Goal: Task Accomplishment & Management: Manage account settings

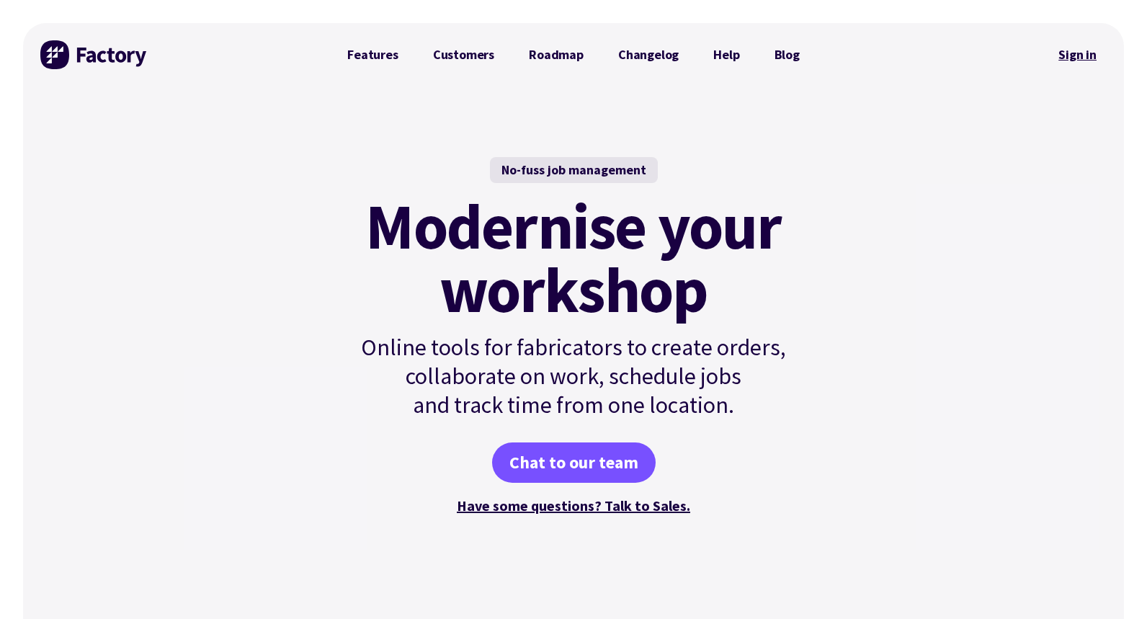
click at [1081, 49] on link "Sign in" at bounding box center [1077, 54] width 58 height 33
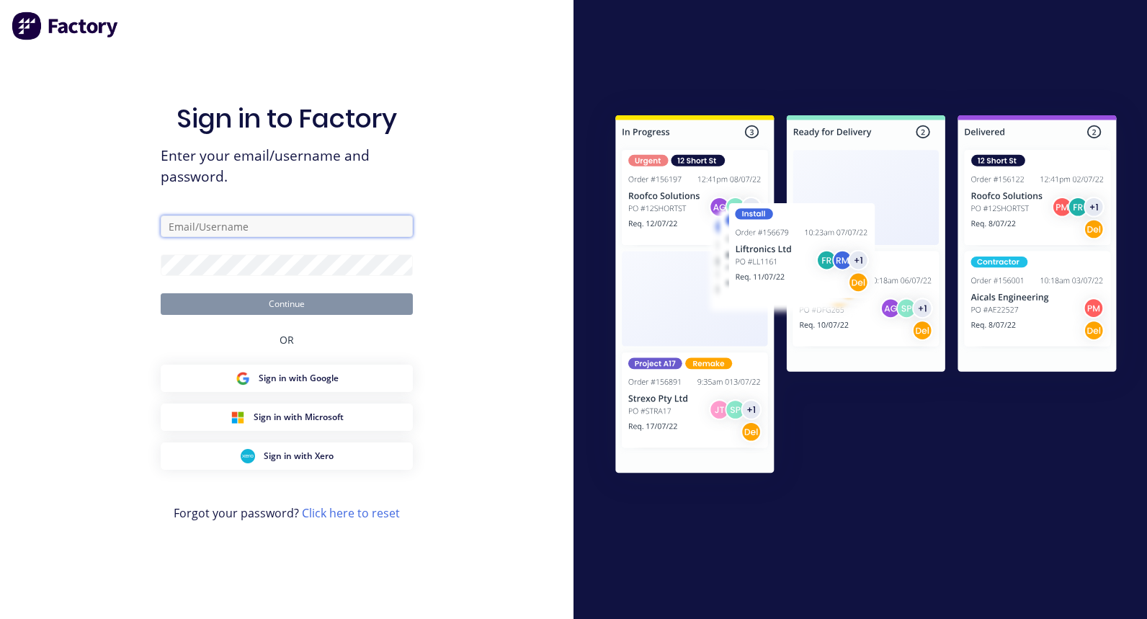
type input "[PERSON_NAME][EMAIL_ADDRESS][DOMAIN_NAME]"
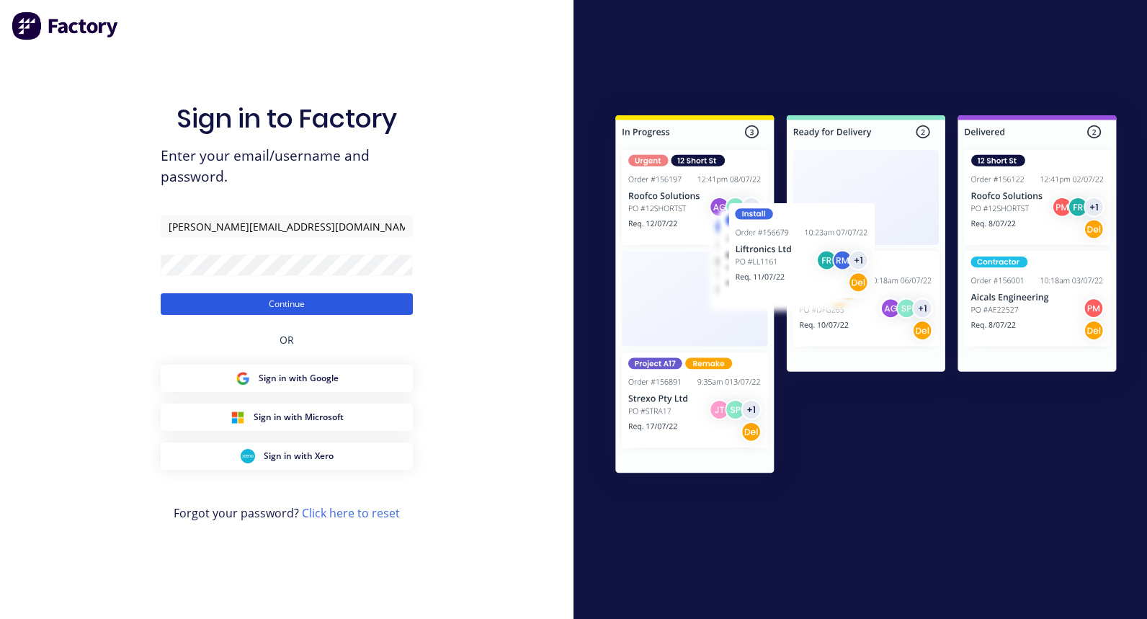
click at [272, 303] on button "Continue" at bounding box center [287, 304] width 252 height 22
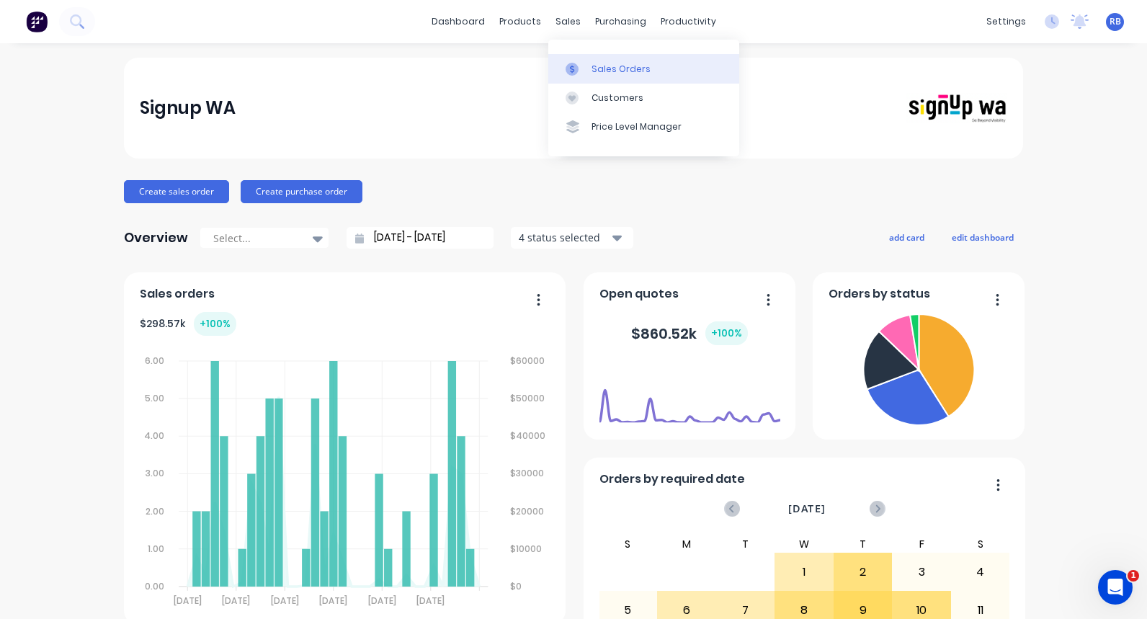
click at [613, 69] on div "Sales Orders" at bounding box center [621, 69] width 59 height 13
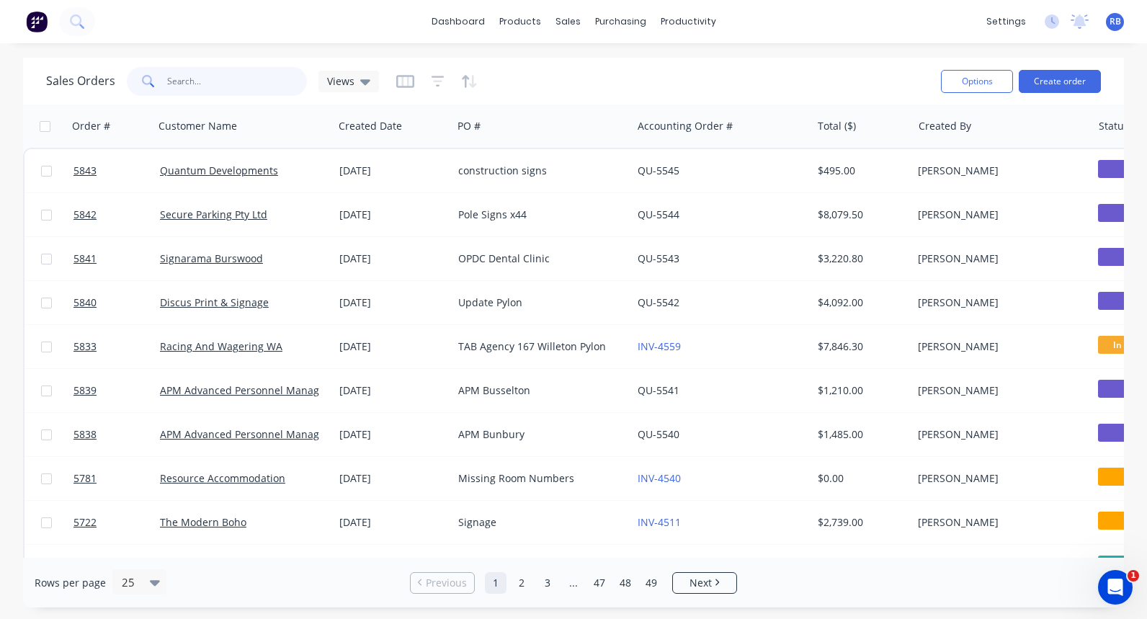
click at [195, 81] on input "text" at bounding box center [237, 81] width 140 height 29
type input "modern"
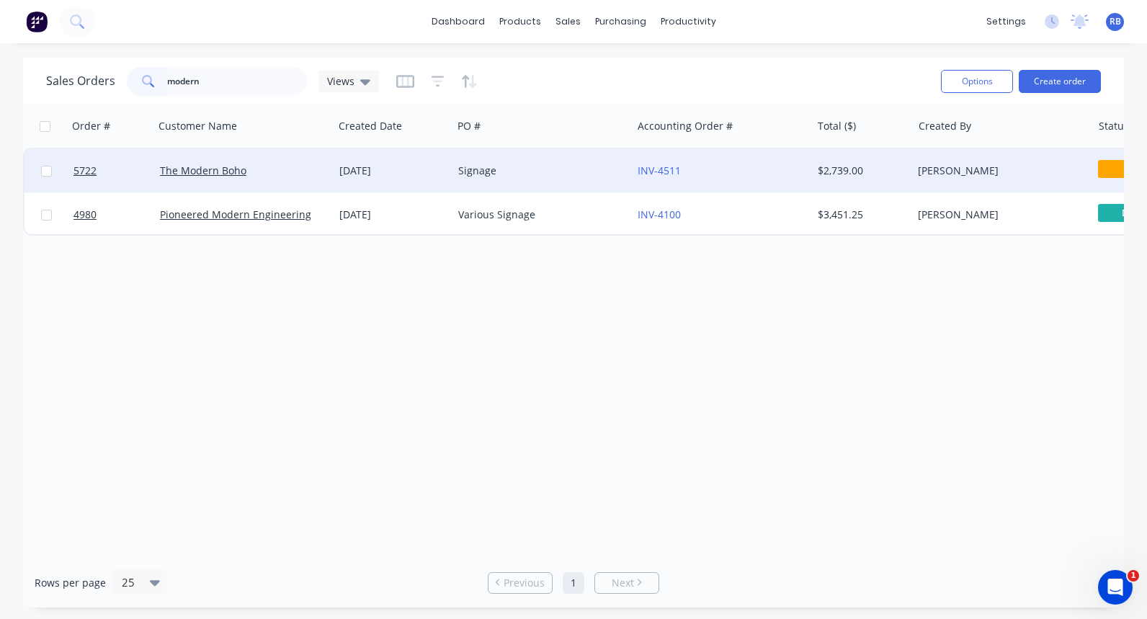
click at [513, 166] on div "Signage" at bounding box center [538, 171] width 160 height 14
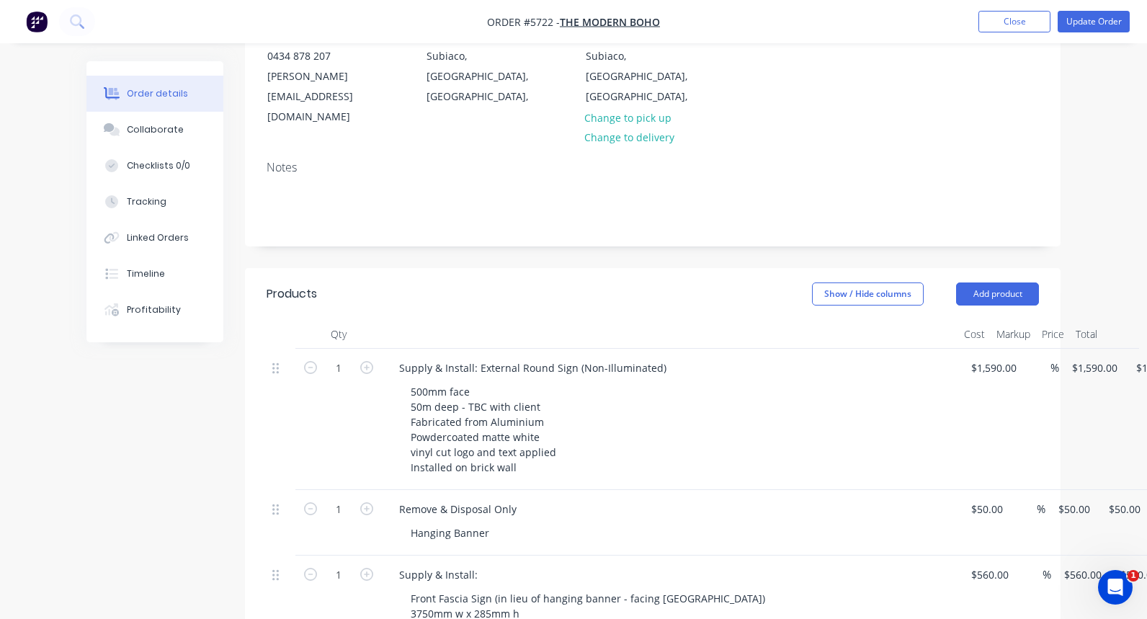
scroll to position [262, 0]
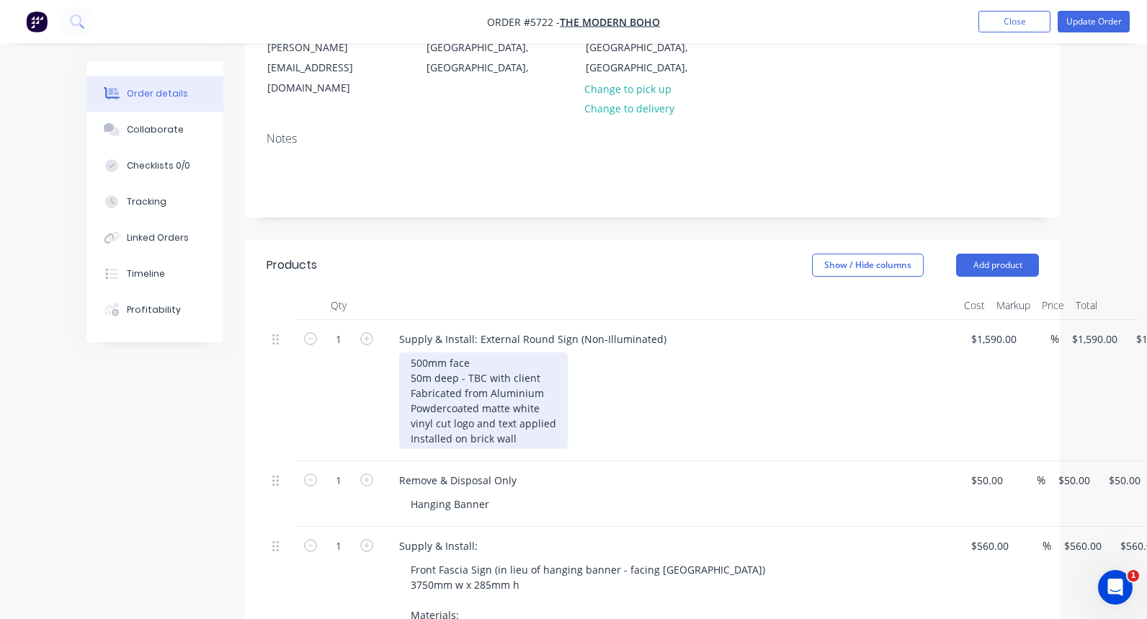
click at [513, 352] on div "500mm face 50m deep - TBC with client Fabricated from Aluminium Powdercoated ma…" at bounding box center [483, 400] width 169 height 97
drag, startPoint x: 558, startPoint y: 332, endPoint x: 409, endPoint y: 339, distance: 149.3
click at [409, 352] on div "500mm face 50m deep - TBC with client Fabricated from Aluminium Powdercoated ma…" at bounding box center [483, 400] width 169 height 97
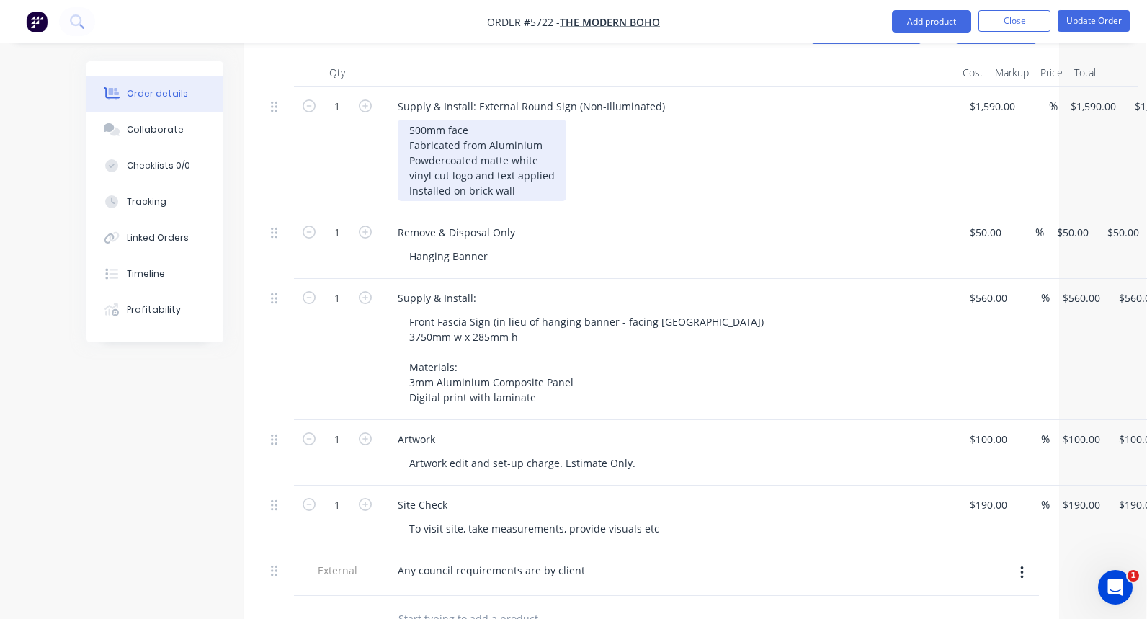
scroll to position [525, 1]
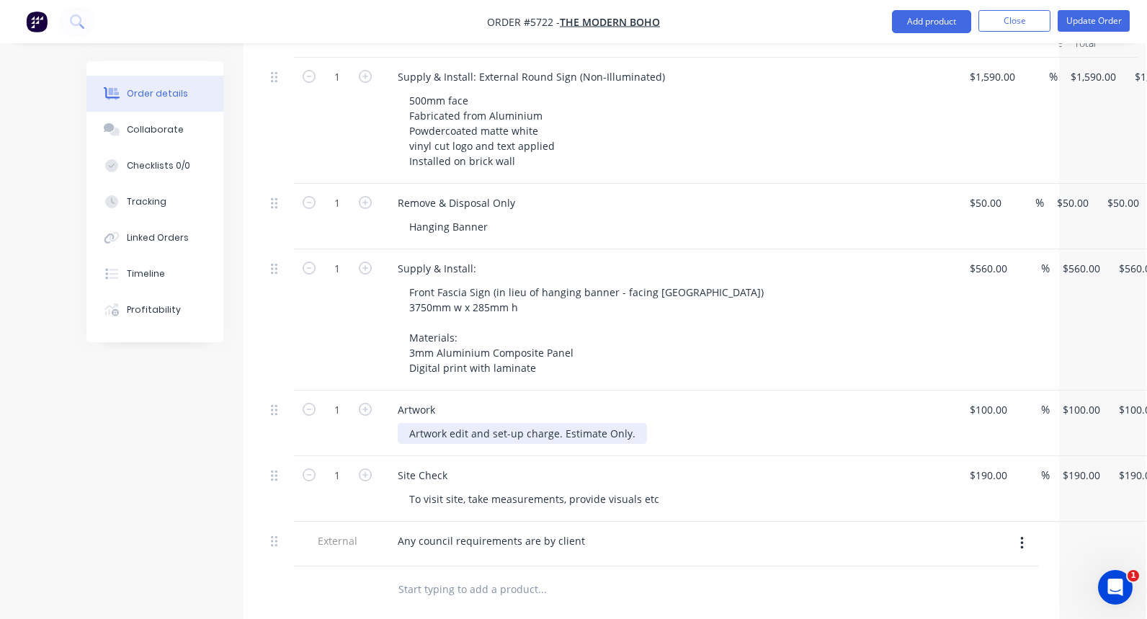
click at [452, 423] on div "Artwork edit and set-up charge. Estimate Only." at bounding box center [522, 433] width 249 height 21
click at [999, 391] on div "1 Artwork Artwork edit and set-up charge. Estimate Only. 100 100 % $100.00 $100…" at bounding box center [651, 424] width 772 height 66
type input "$0.00"
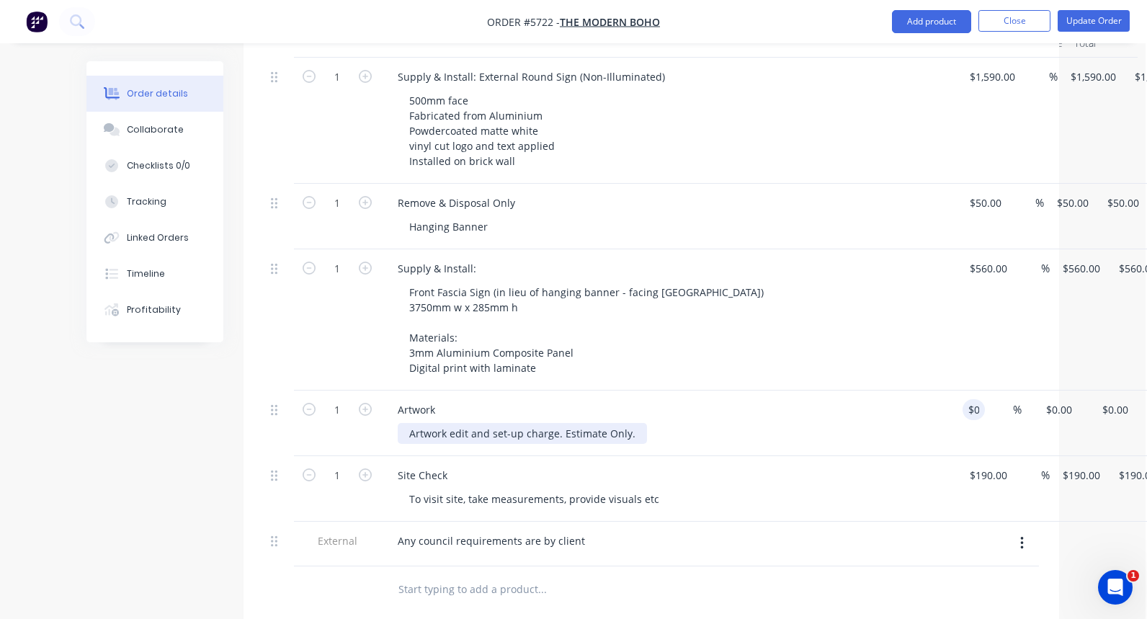
click at [565, 423] on div "Artwork edit and set-up charge. Estimate Only." at bounding box center [522, 433] width 249 height 21
drag, startPoint x: 634, startPoint y: 391, endPoint x: 365, endPoint y: 391, distance: 269.5
click at [365, 391] on div "1 Artwork Artwork edit and set-up charge. Estimate Only. $0.00 $0.00 % $0.00 $0…" at bounding box center [651, 424] width 772 height 66
click at [463, 423] on div "Nil Charge. 1 hour spent on logo redraw and 1.5 on fascia signage revisions and…" at bounding box center [621, 433] width 447 height 21
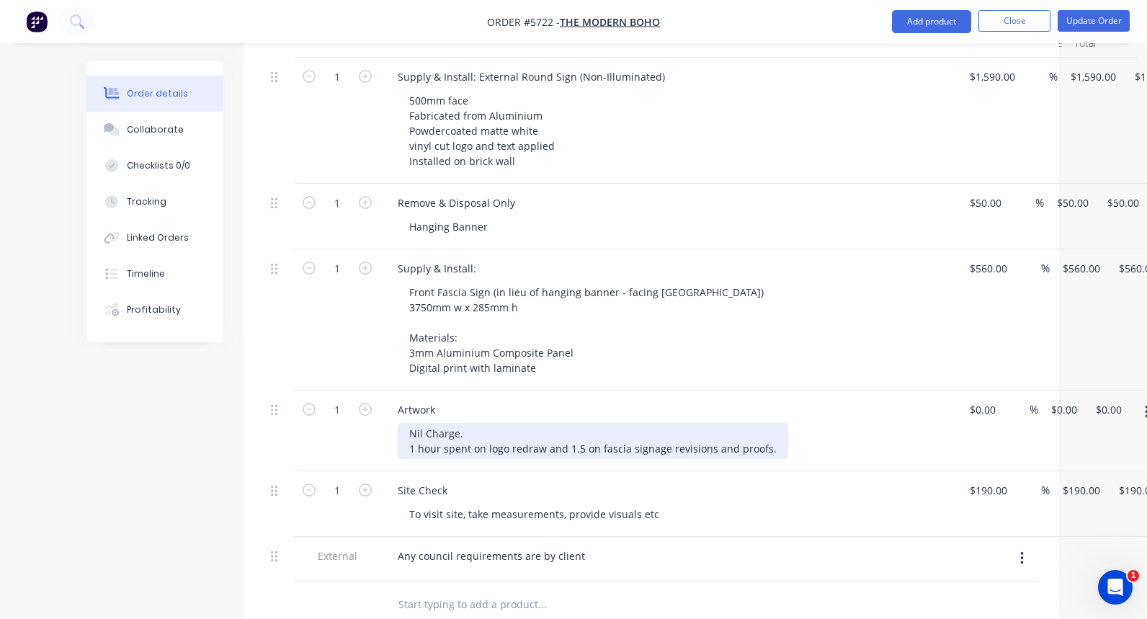
click at [770, 423] on div "Nil Charge. 1 hour spent on logo redraw and 1.5 on fascia signage revisions and…" at bounding box center [593, 441] width 391 height 36
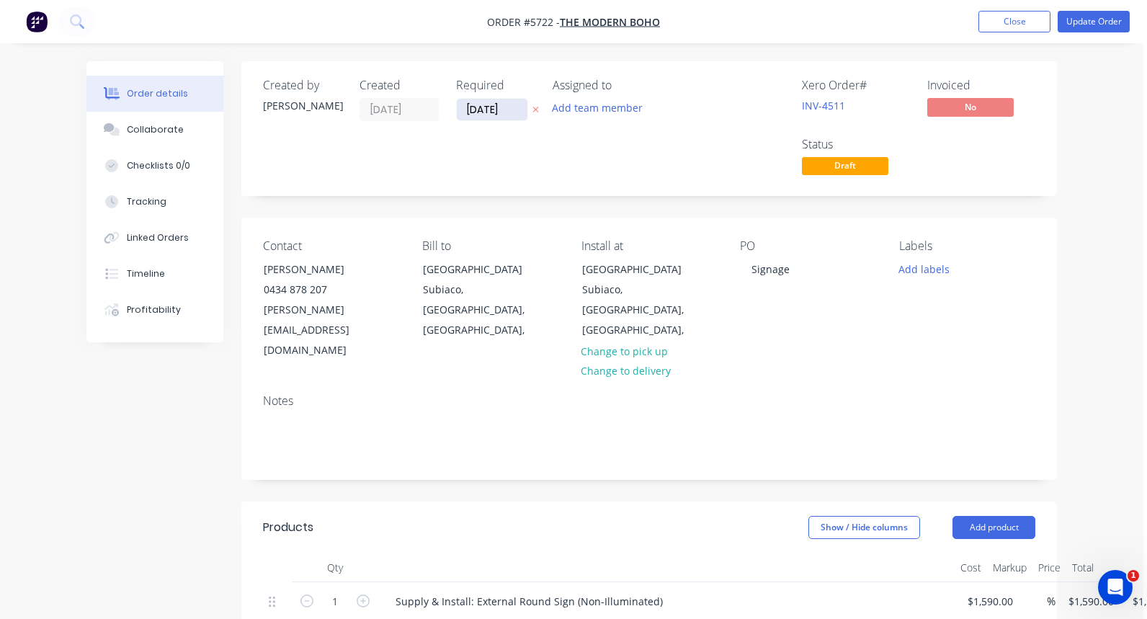
scroll to position [0, 4]
click at [469, 110] on input "[DATE]" at bounding box center [492, 110] width 71 height 22
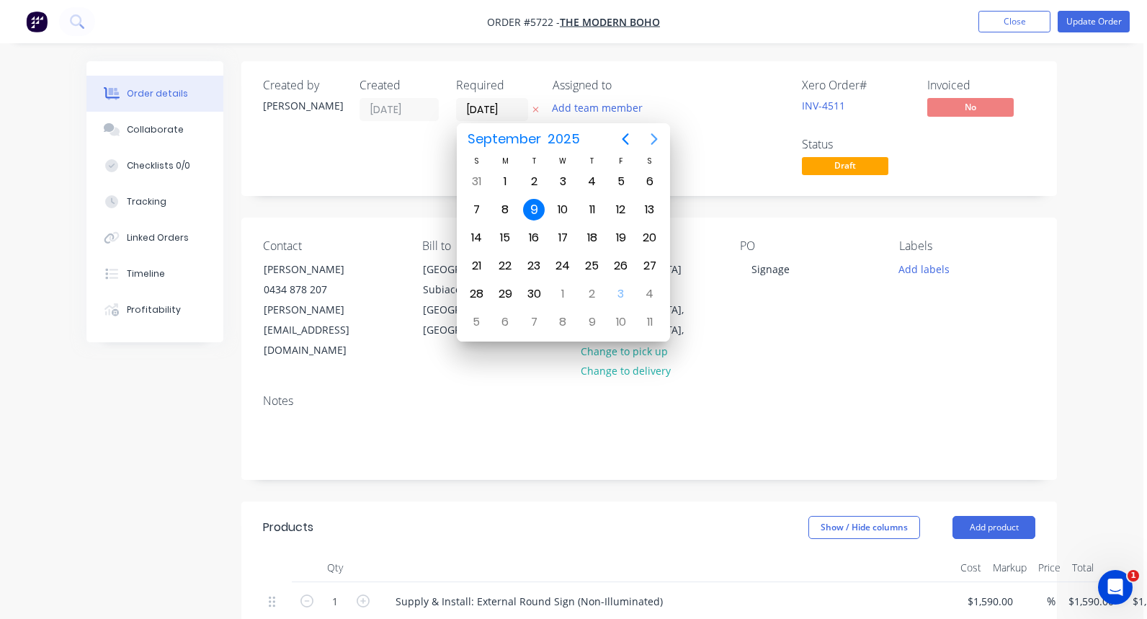
click at [654, 134] on icon "Next page" at bounding box center [654, 138] width 17 height 17
click at [508, 265] on div "20" at bounding box center [505, 266] width 22 height 22
type input "[DATE]"
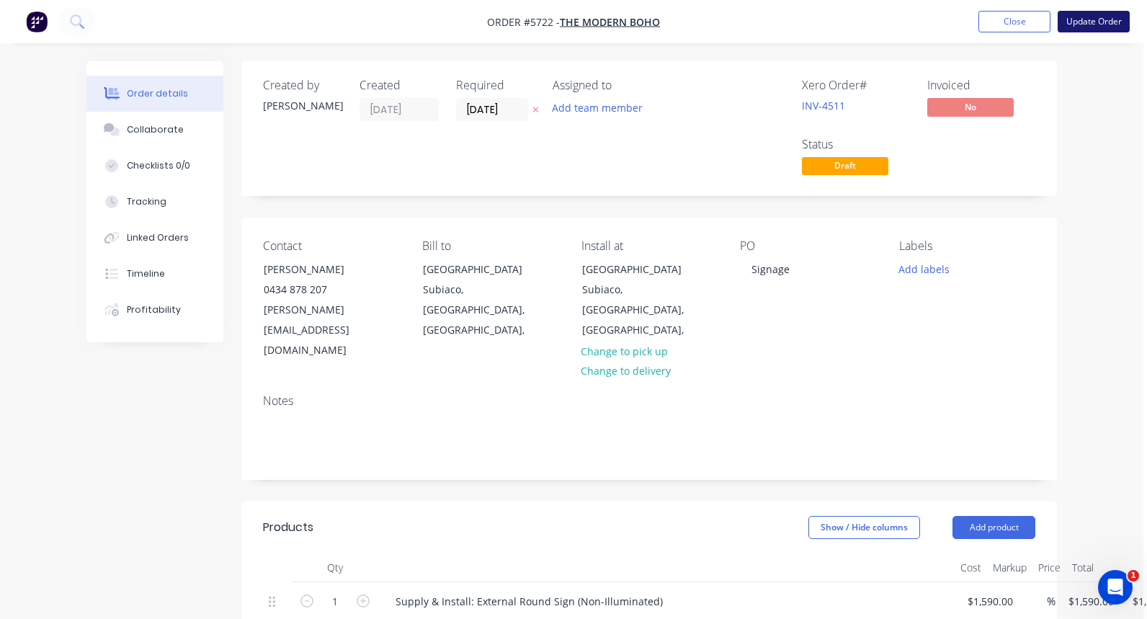
click at [1089, 24] on button "Update Order" at bounding box center [1094, 22] width 72 height 22
type input "$1,590.00"
type input "$50.00"
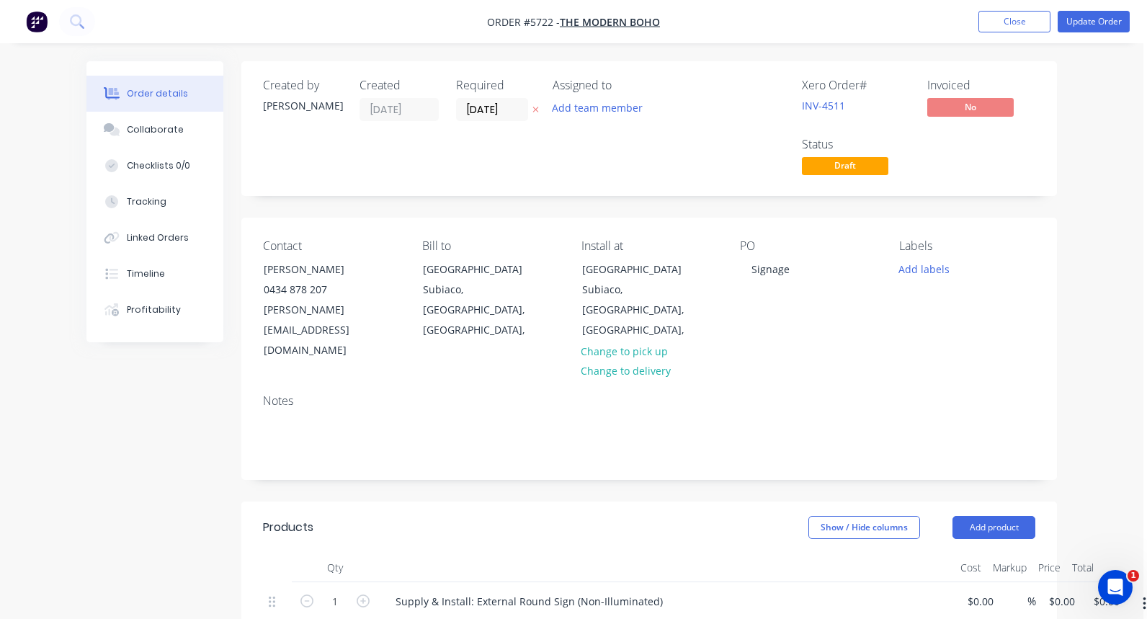
type input "$50.00"
type input "$560.00"
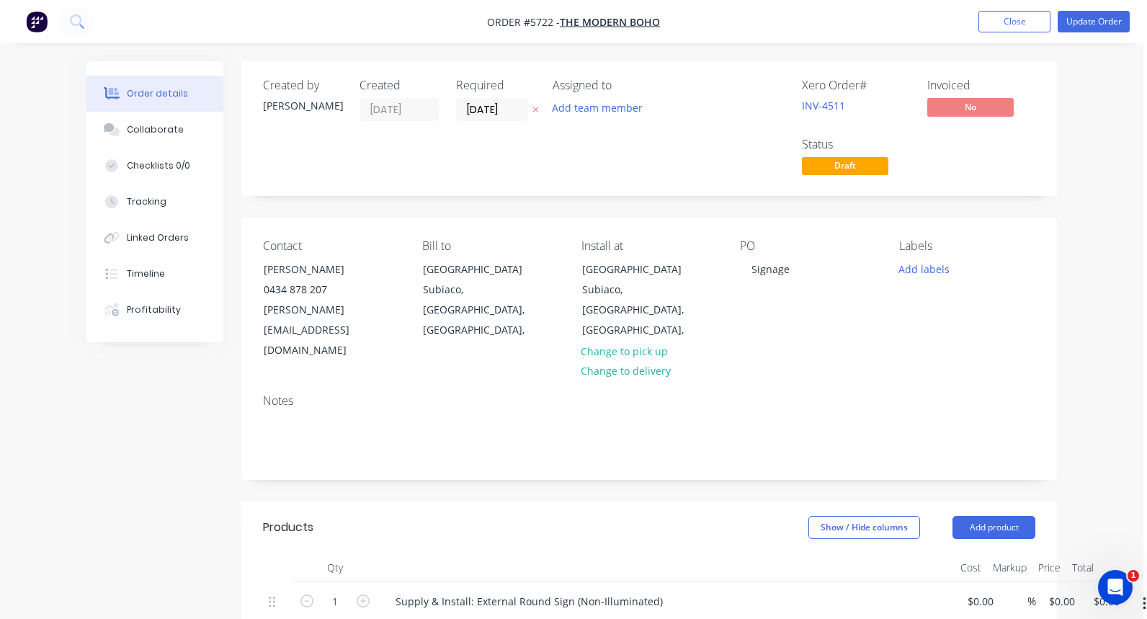
type input "$190.00"
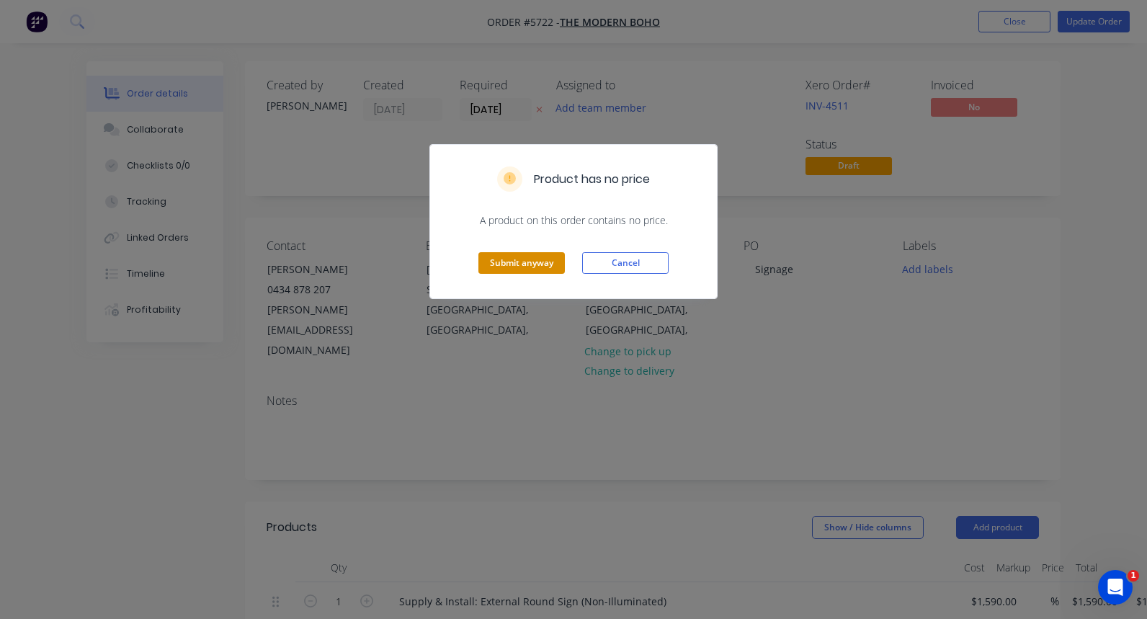
click at [530, 256] on button "Submit anyway" at bounding box center [521, 263] width 86 height 22
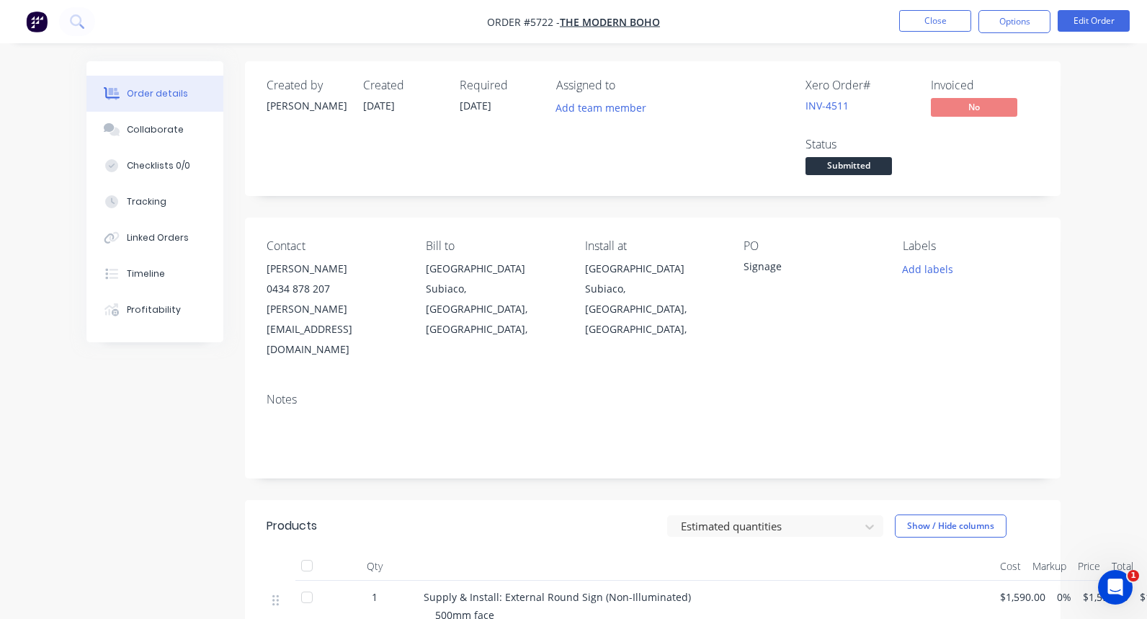
click at [849, 163] on span "Submitted" at bounding box center [849, 166] width 86 height 18
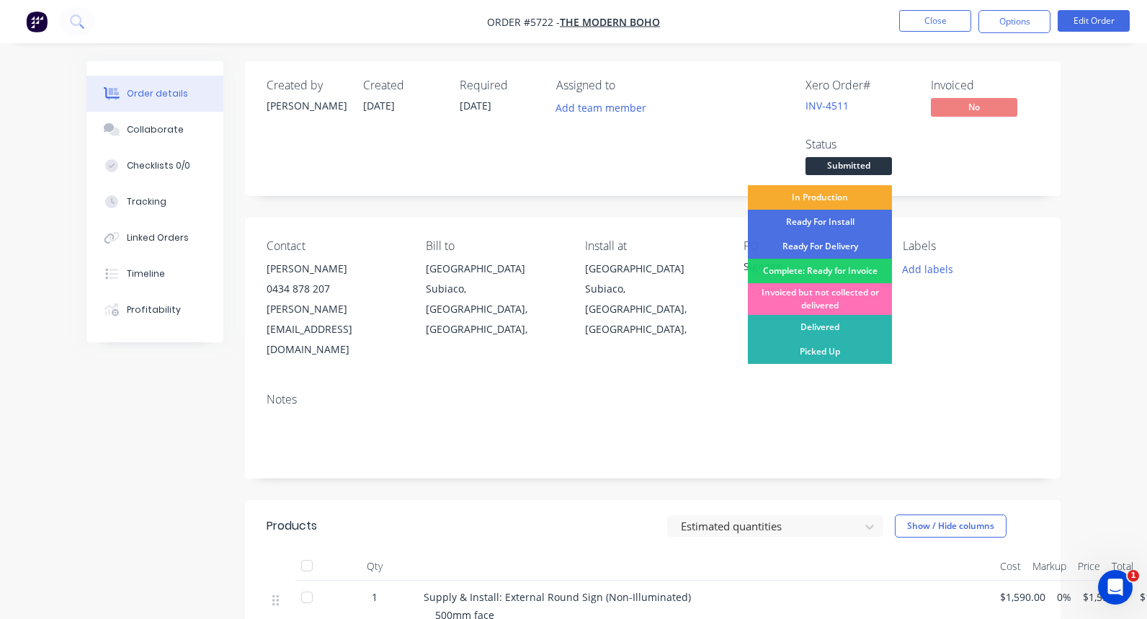
click at [826, 197] on div "In Production" at bounding box center [820, 197] width 144 height 24
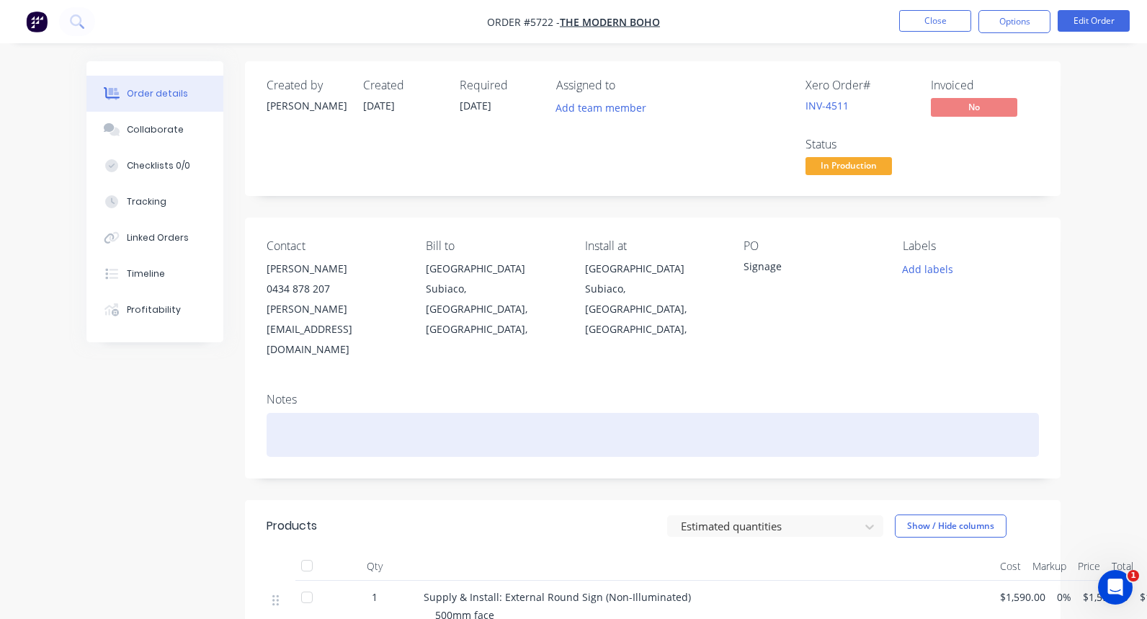
click at [307, 413] on div at bounding box center [653, 435] width 772 height 44
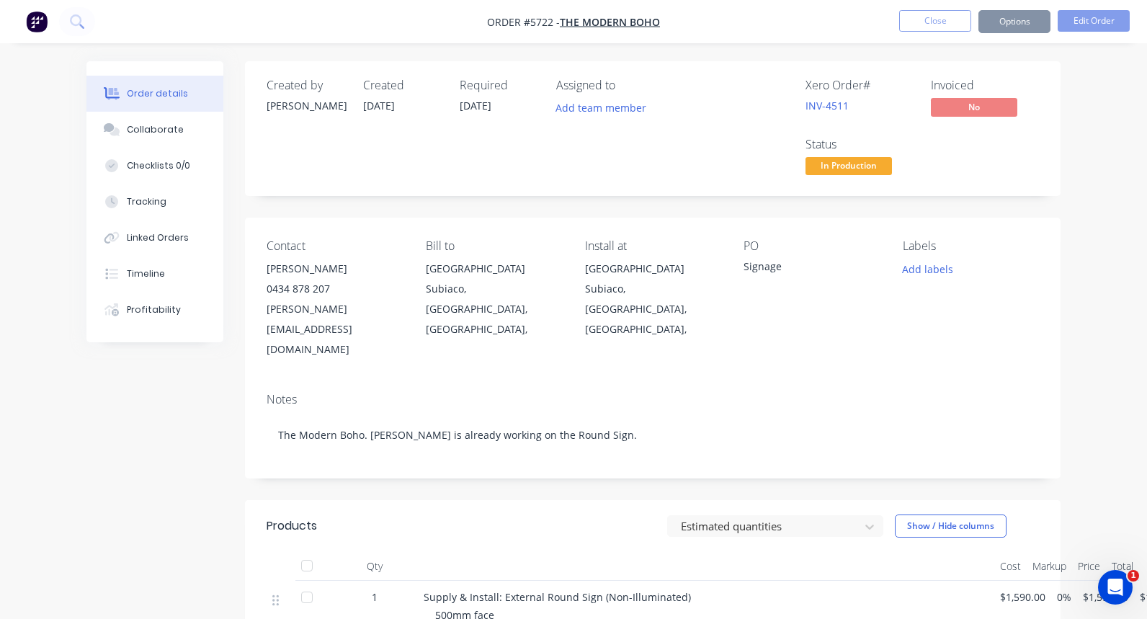
click at [746, 266] on div "Signage" at bounding box center [812, 269] width 136 height 20
click at [927, 19] on button "Close" at bounding box center [935, 21] width 72 height 22
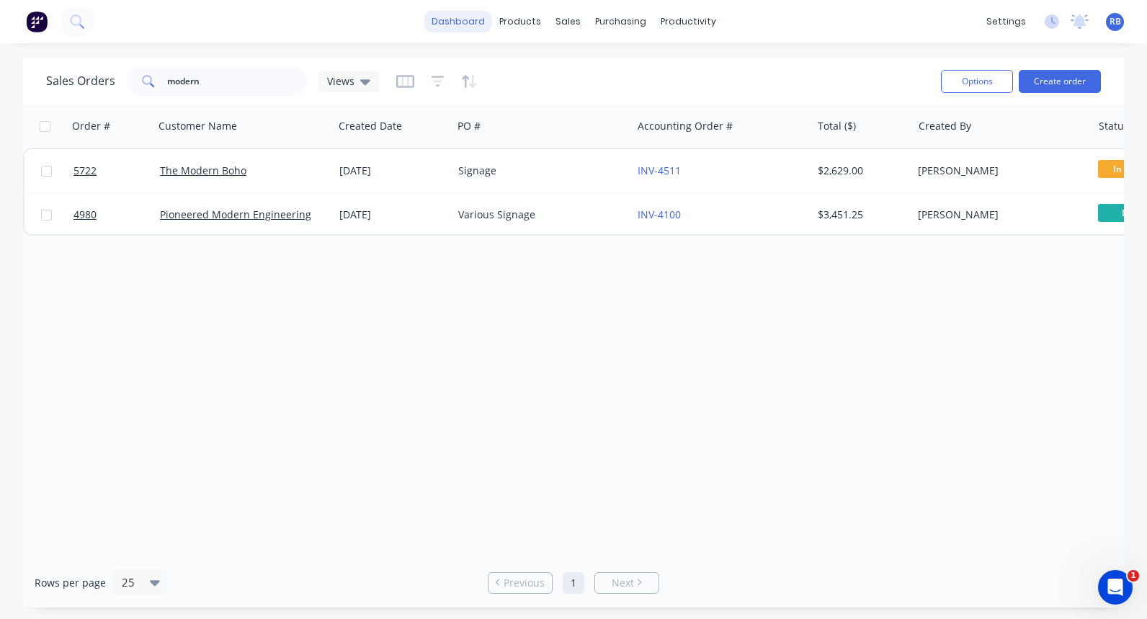
click at [461, 31] on link "dashboard" at bounding box center [458, 22] width 68 height 22
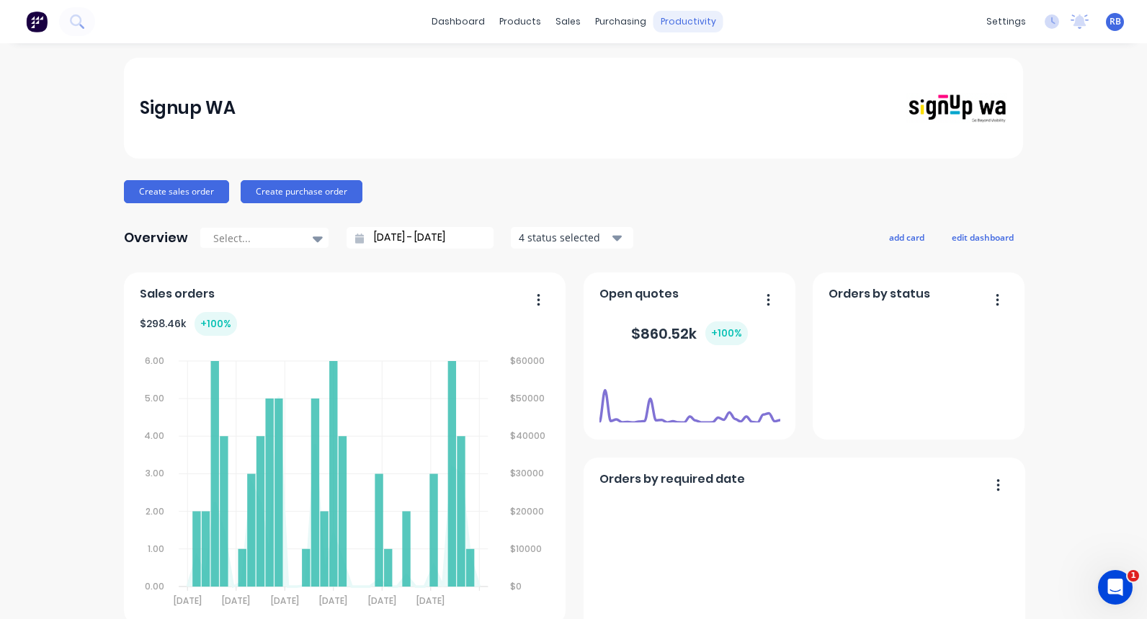
click at [672, 23] on div "productivity" at bounding box center [689, 22] width 70 height 22
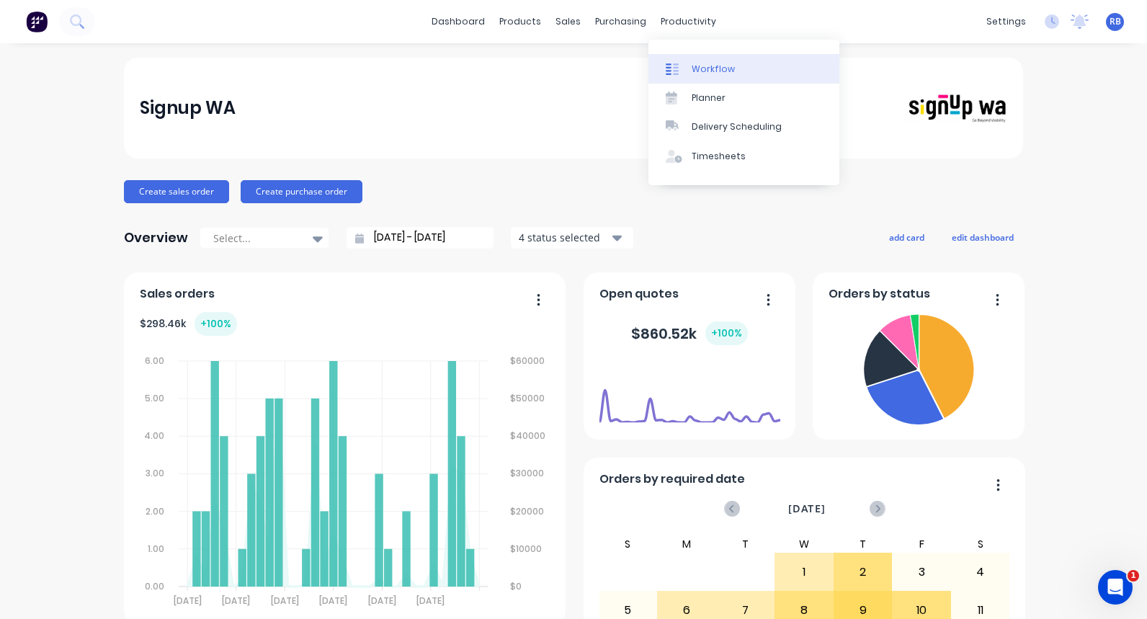
click at [692, 63] on div "Workflow" at bounding box center [713, 69] width 43 height 13
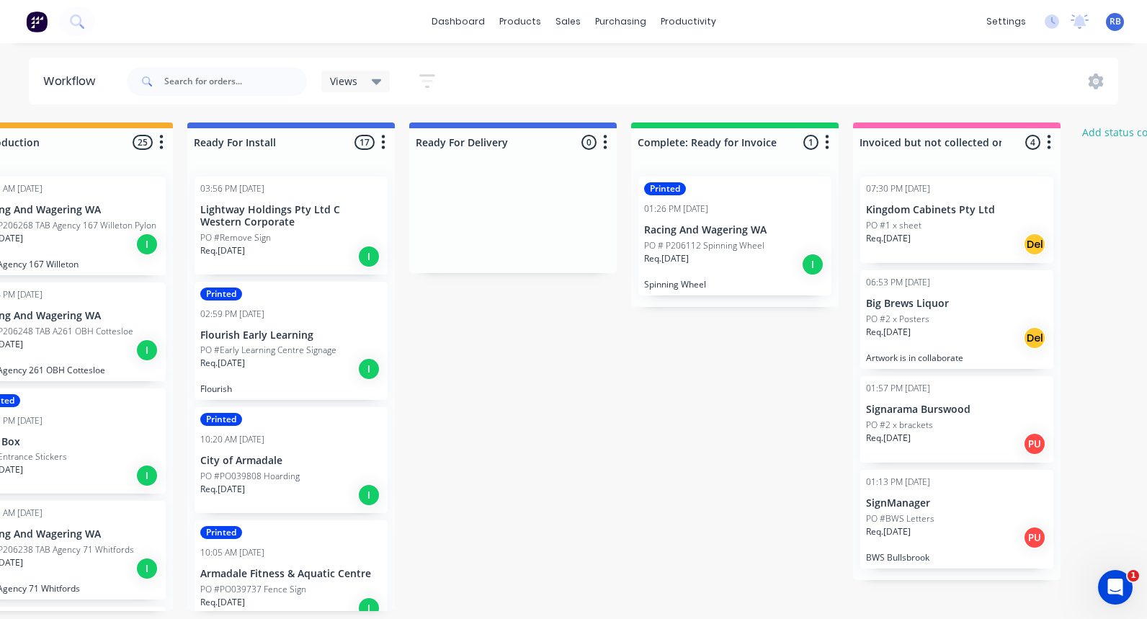
scroll to position [0, 287]
click at [963, 527] on div "Req. [DATE] PU" at bounding box center [957, 537] width 182 height 24
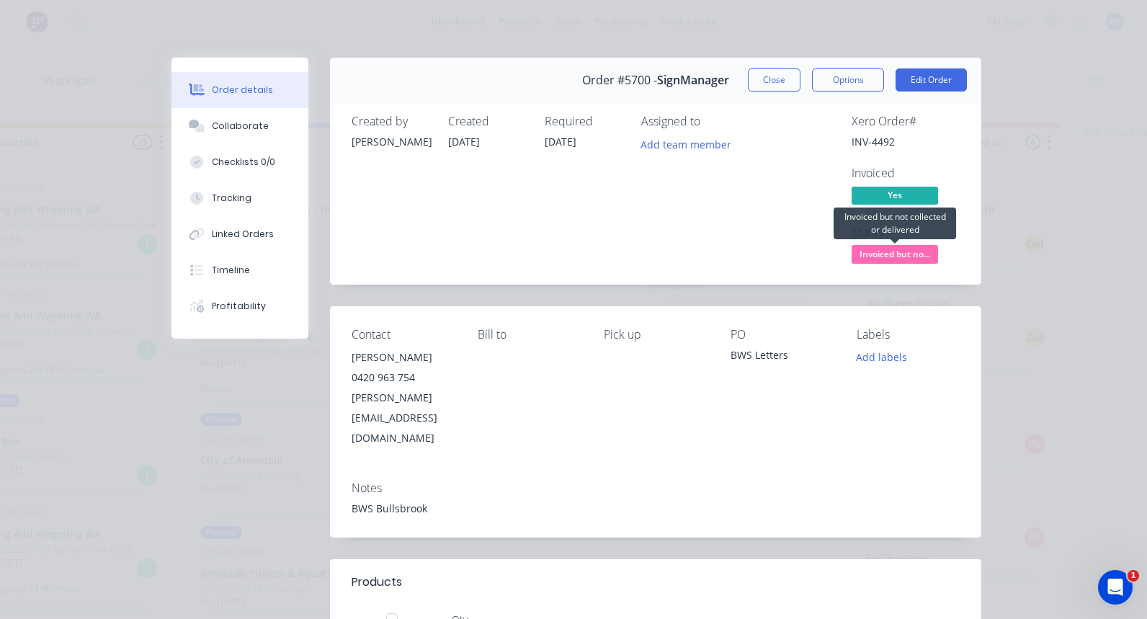
click at [881, 254] on span "Invoiced but no..." at bounding box center [895, 254] width 86 height 18
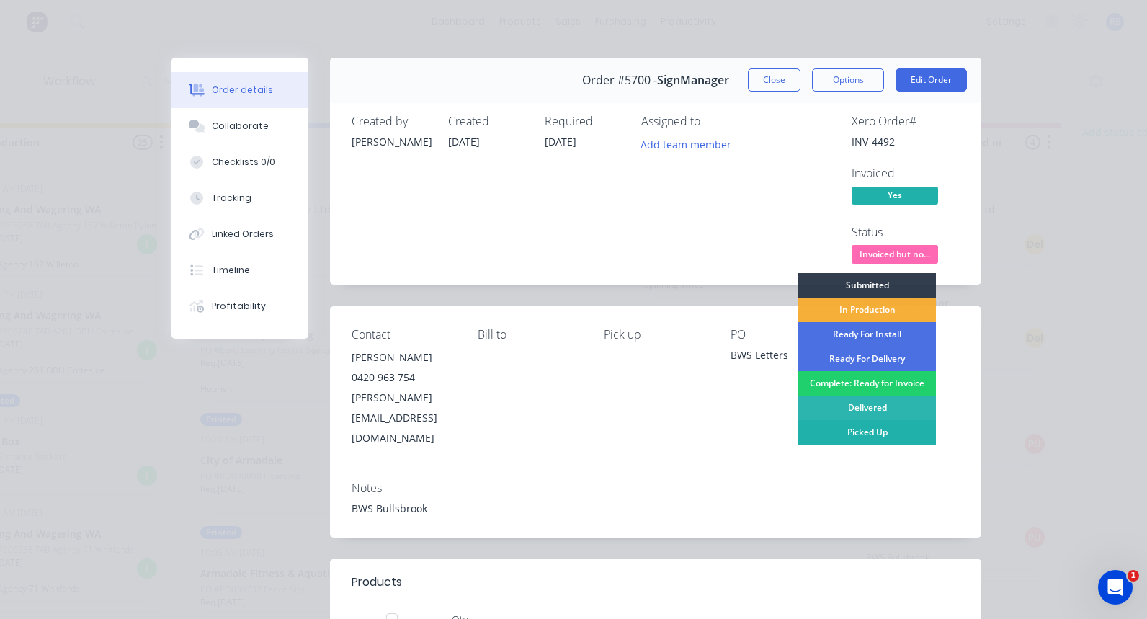
click at [843, 426] on div "Picked Up" at bounding box center [867, 432] width 138 height 24
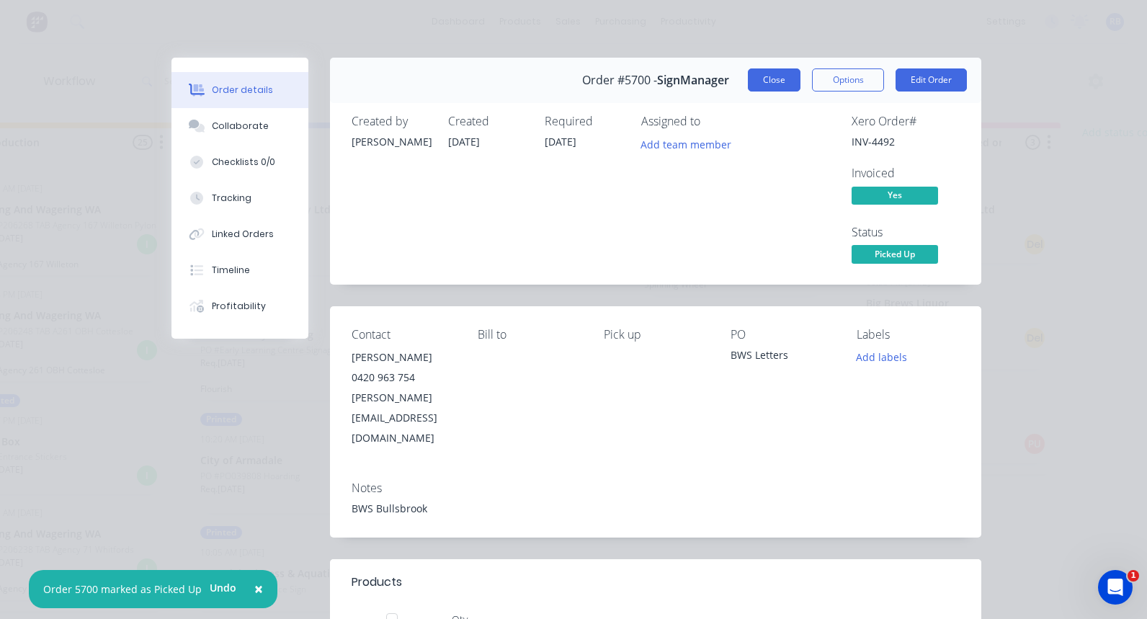
click at [767, 79] on button "Close" at bounding box center [774, 79] width 53 height 23
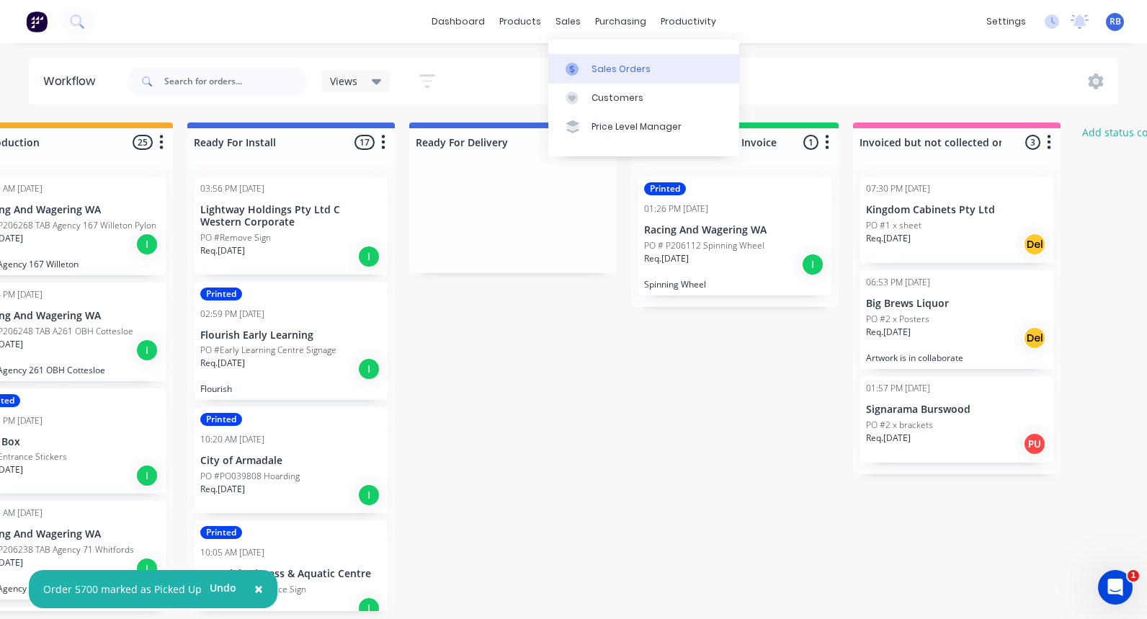
click at [609, 68] on div "Sales Orders" at bounding box center [621, 69] width 59 height 13
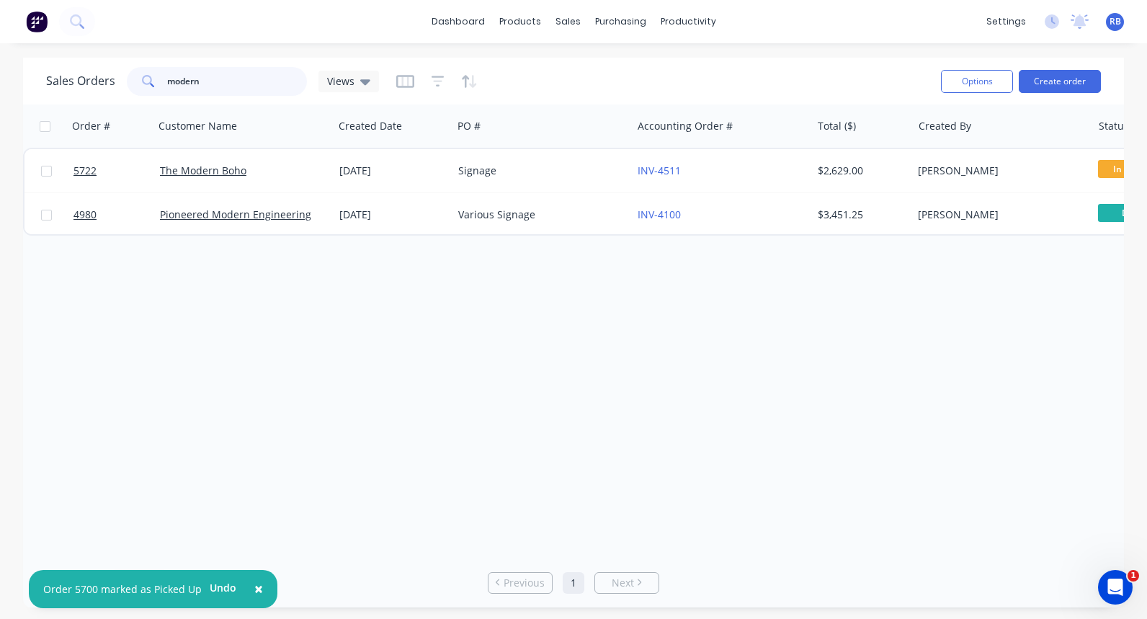
drag, startPoint x: 208, startPoint y: 80, endPoint x: 137, endPoint y: 81, distance: 71.3
click at [137, 81] on div "modern" at bounding box center [217, 81] width 180 height 29
type input "spinn"
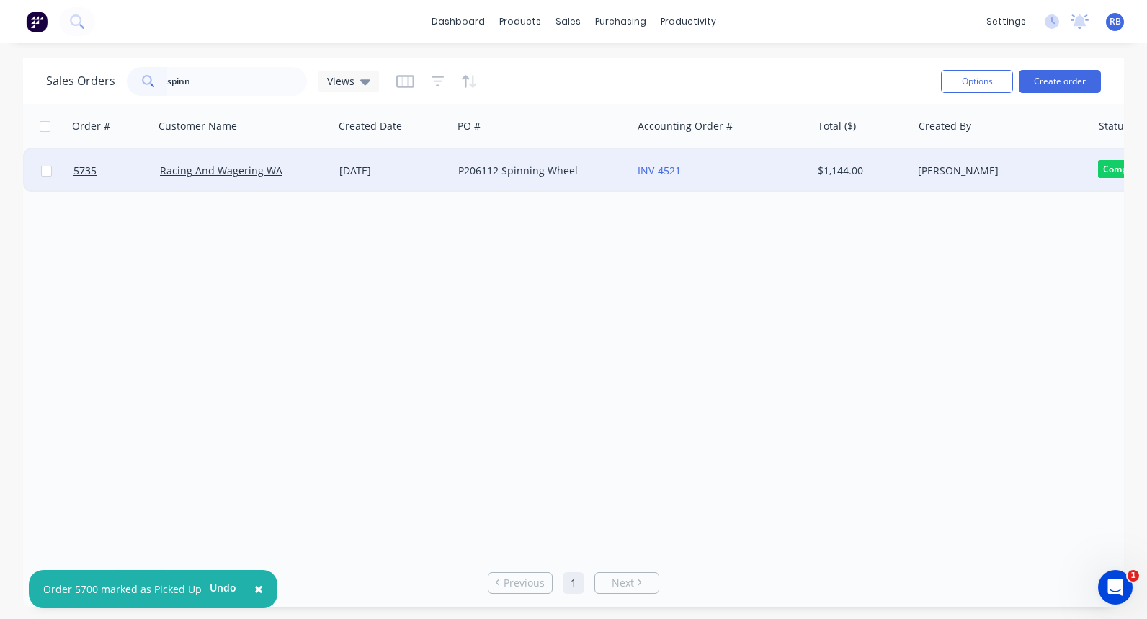
click at [556, 171] on div "P206112 Spinning Wheel" at bounding box center [538, 171] width 160 height 14
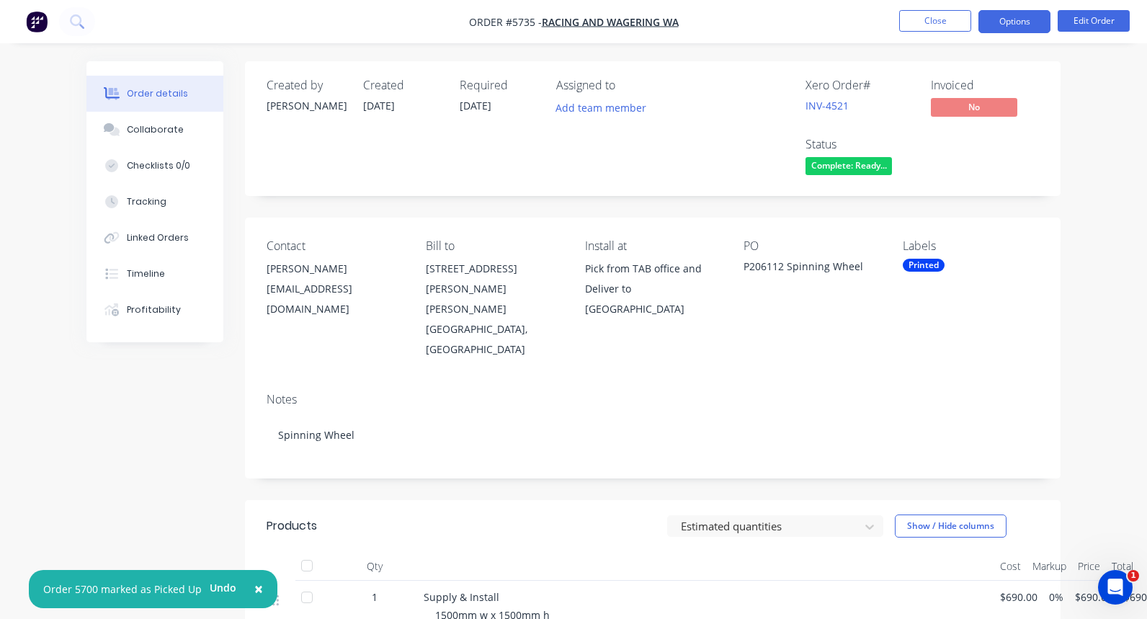
click at [1021, 24] on button "Options" at bounding box center [1014, 21] width 72 height 23
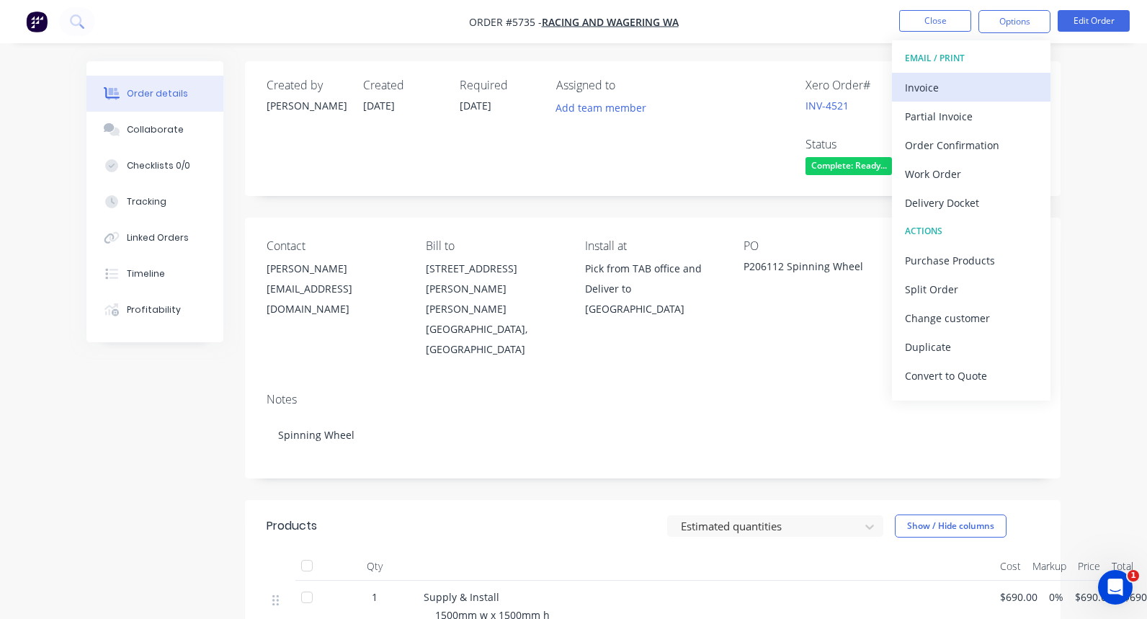
click at [949, 84] on div "Invoice" at bounding box center [971, 87] width 133 height 21
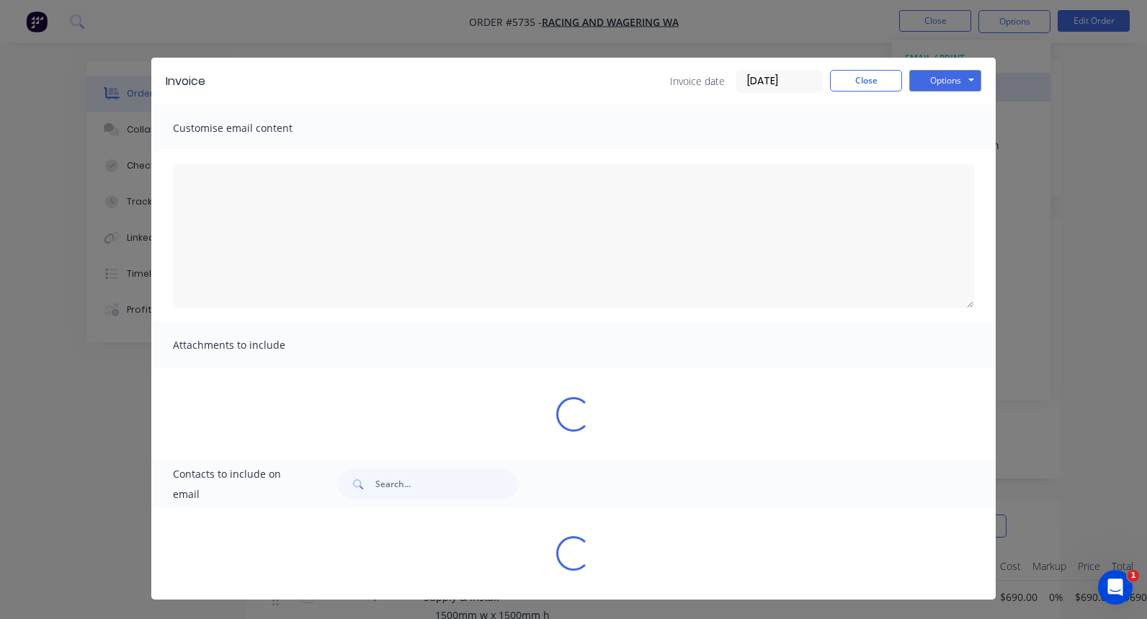
type textarea "A PDF copy of the order has been attached to this email. To view your order onl…"
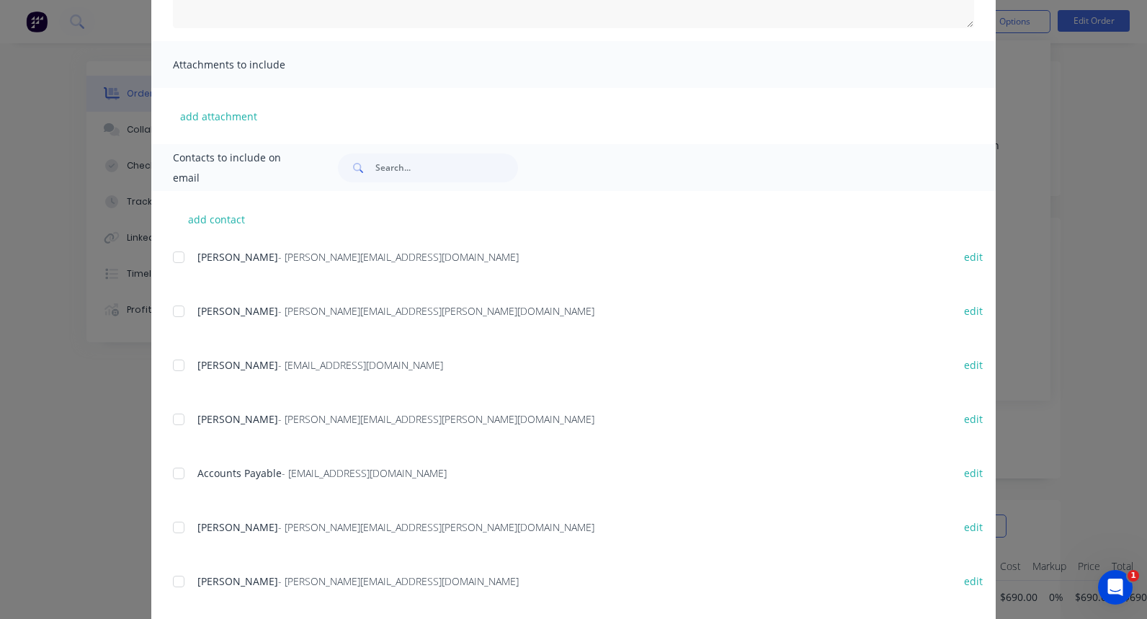
scroll to position [285, 0]
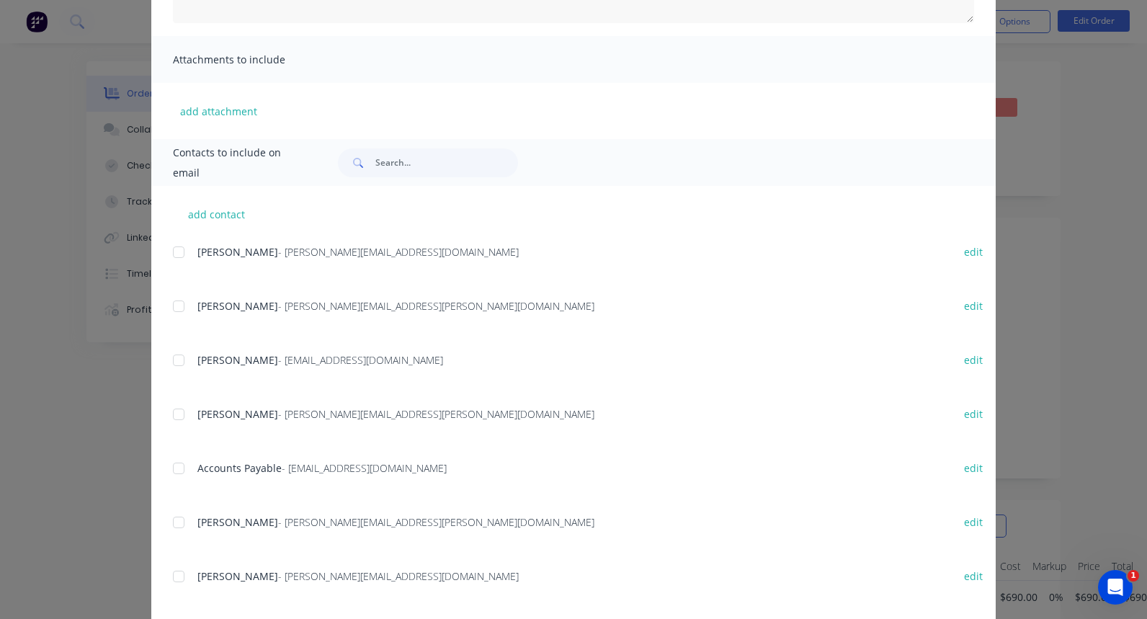
click at [174, 468] on div at bounding box center [178, 468] width 29 height 29
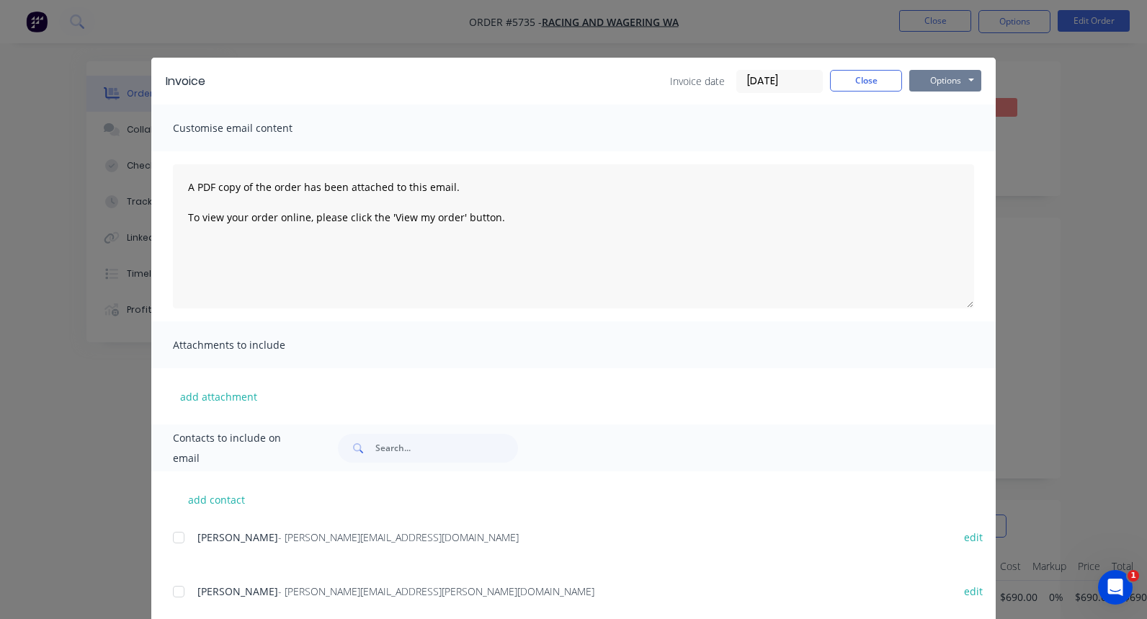
scroll to position [0, 0]
click at [924, 85] on button "Options" at bounding box center [945, 81] width 72 height 22
click at [926, 153] on button "Email" at bounding box center [955, 154] width 92 height 24
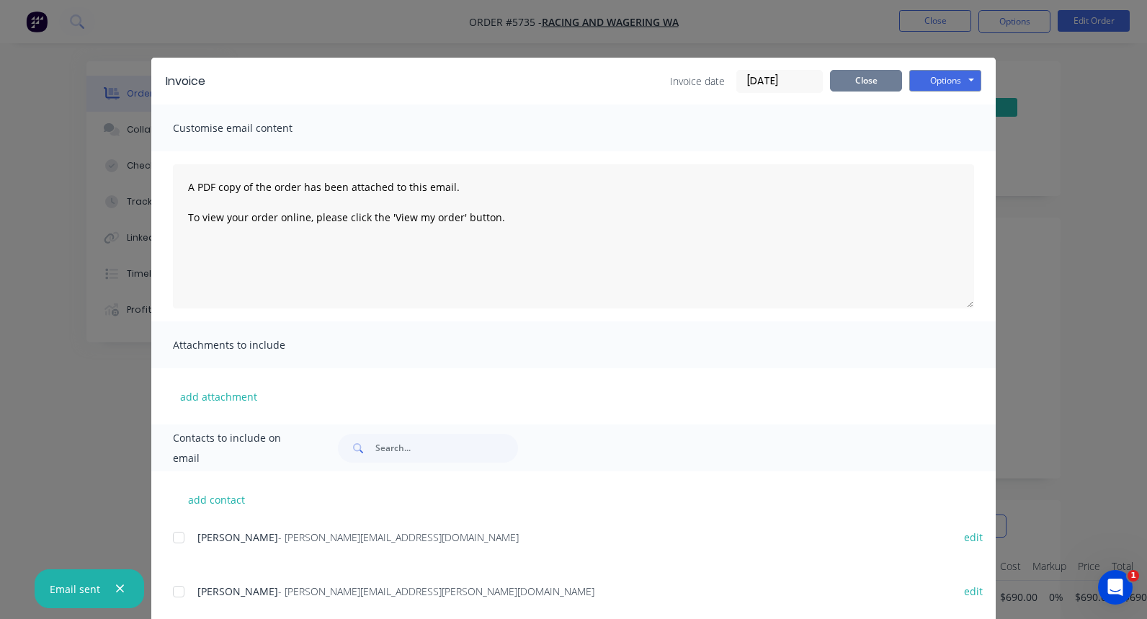
click at [871, 79] on button "Close" at bounding box center [866, 81] width 72 height 22
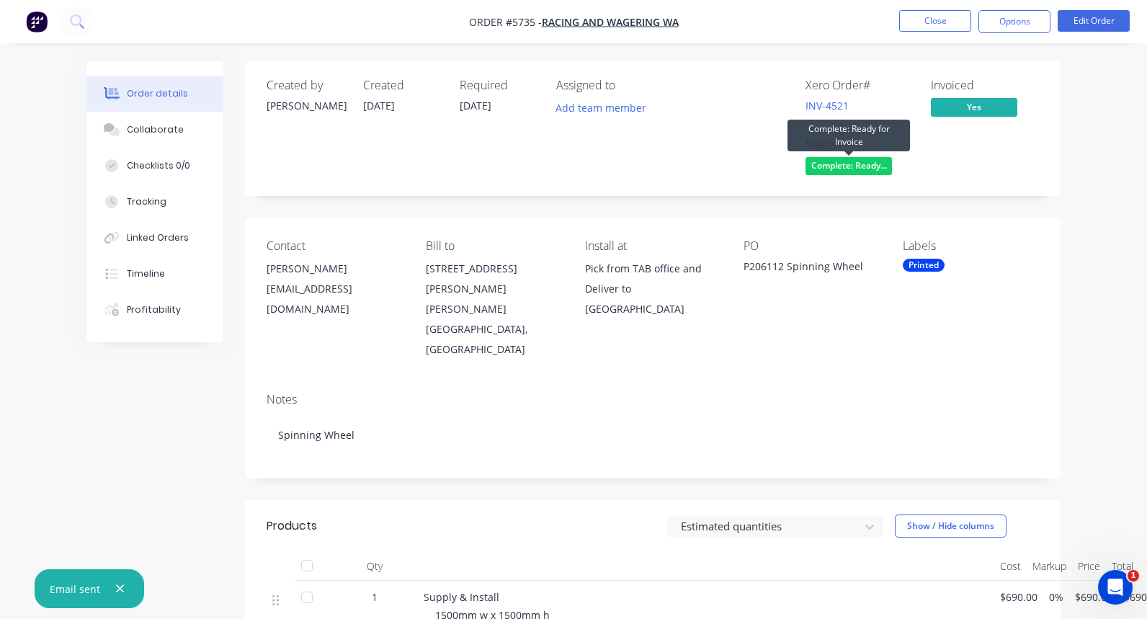
click at [844, 168] on span "Complete: Ready..." at bounding box center [849, 166] width 86 height 18
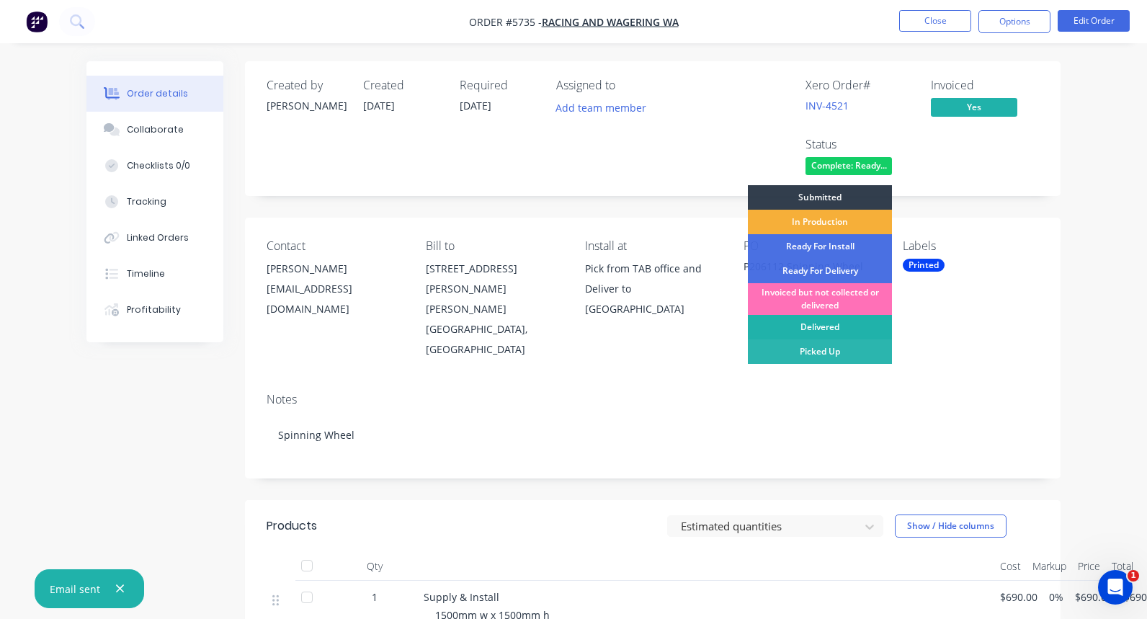
click at [813, 324] on div "Delivered" at bounding box center [820, 327] width 144 height 24
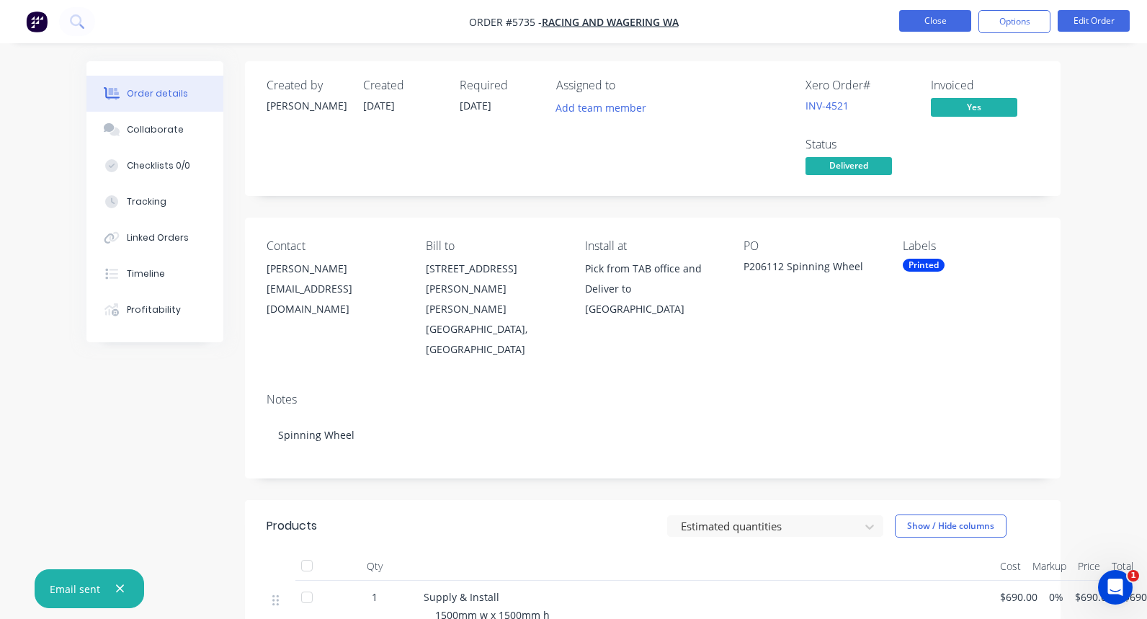
click at [935, 25] on button "Close" at bounding box center [935, 21] width 72 height 22
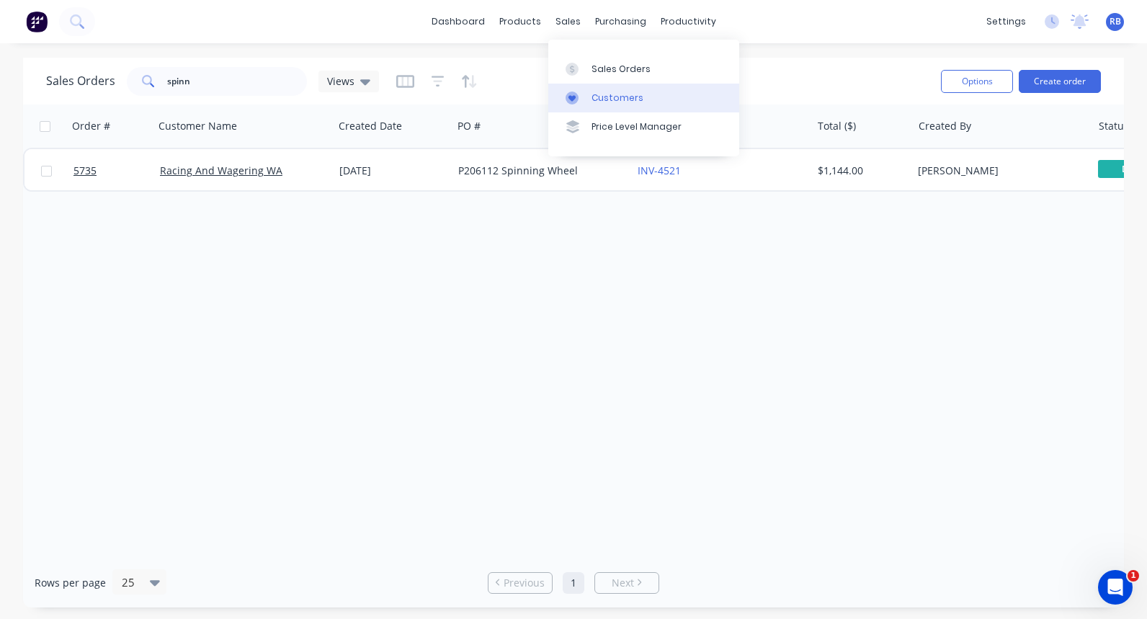
click at [612, 99] on div "Customers" at bounding box center [618, 98] width 52 height 13
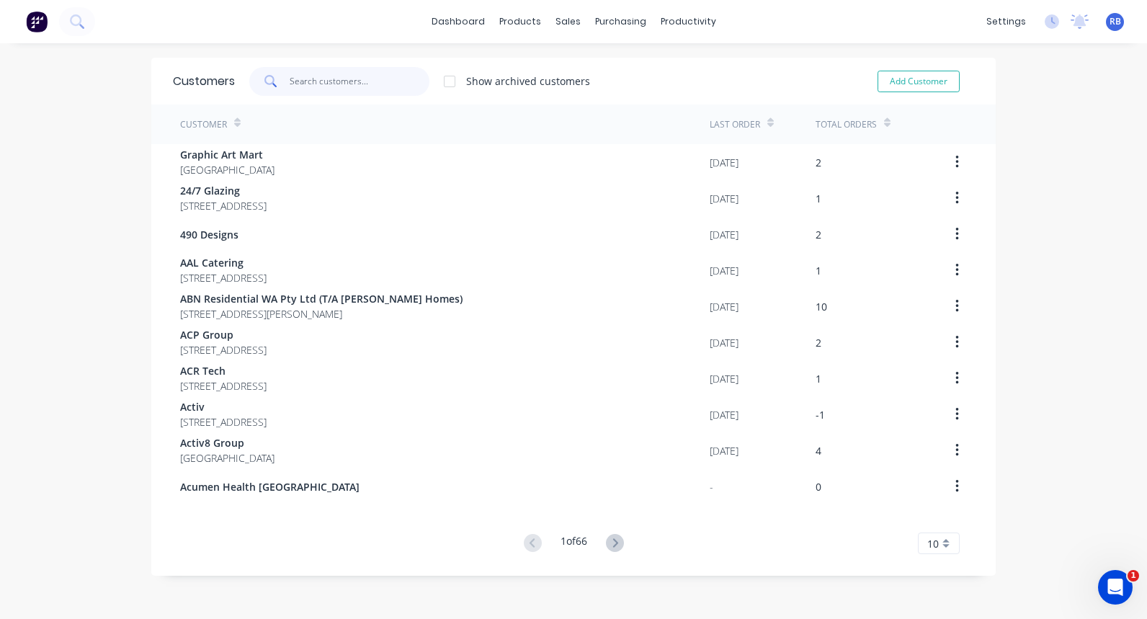
click at [305, 80] on input "text" at bounding box center [360, 81] width 140 height 29
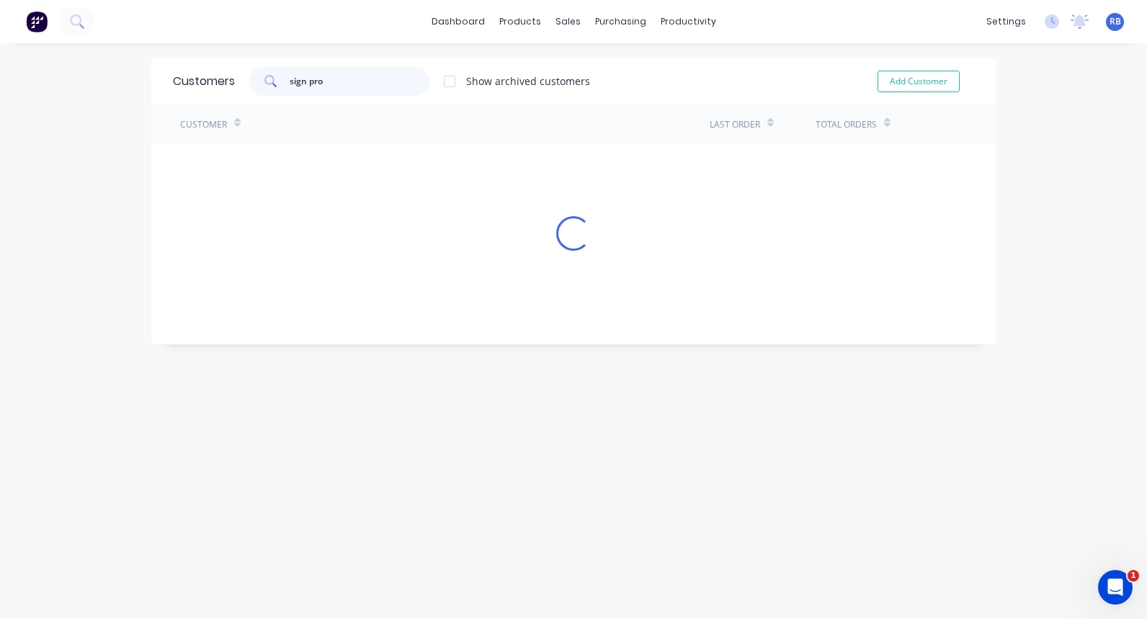
type input "sign pro"
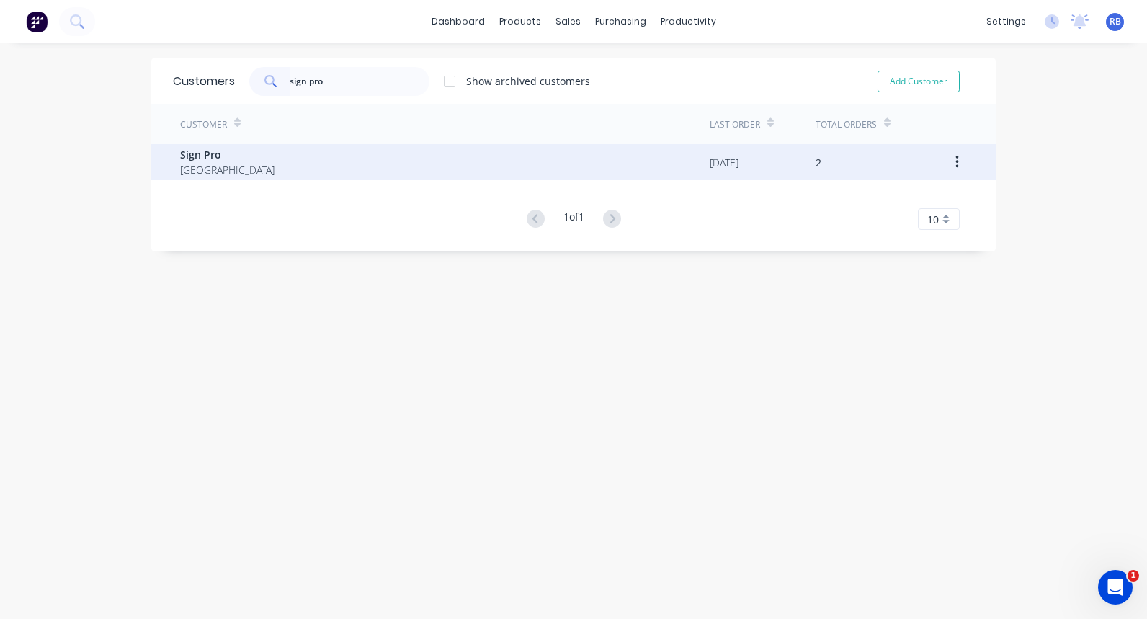
click at [243, 169] on div "Sign Pro [GEOGRAPHIC_DATA]" at bounding box center [445, 162] width 530 height 36
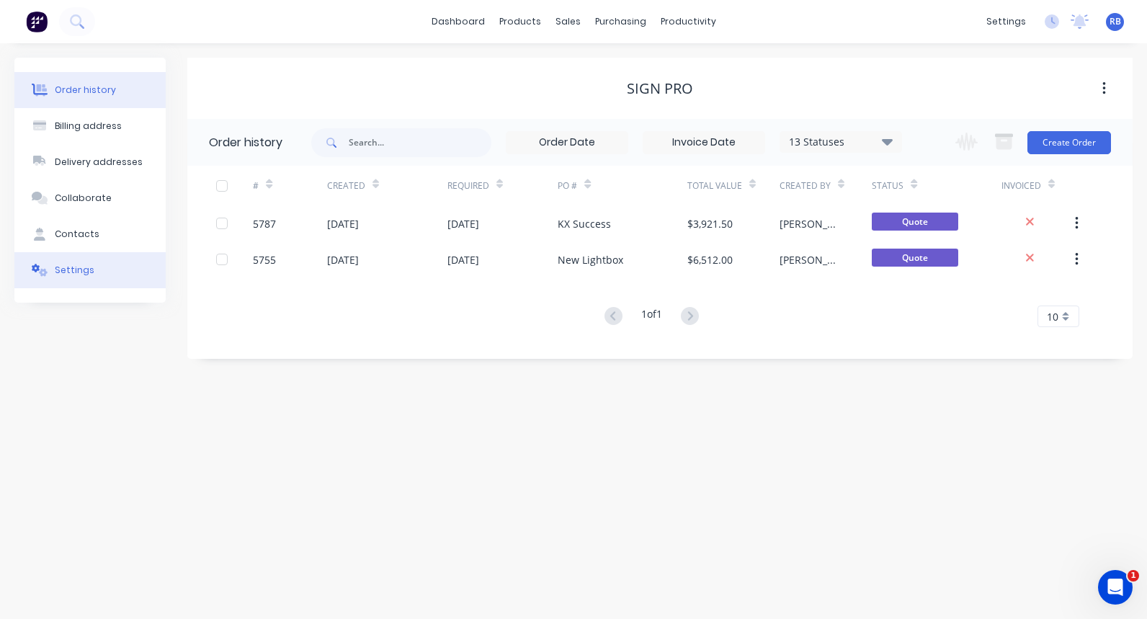
click at [73, 269] on div "Settings" at bounding box center [75, 270] width 40 height 13
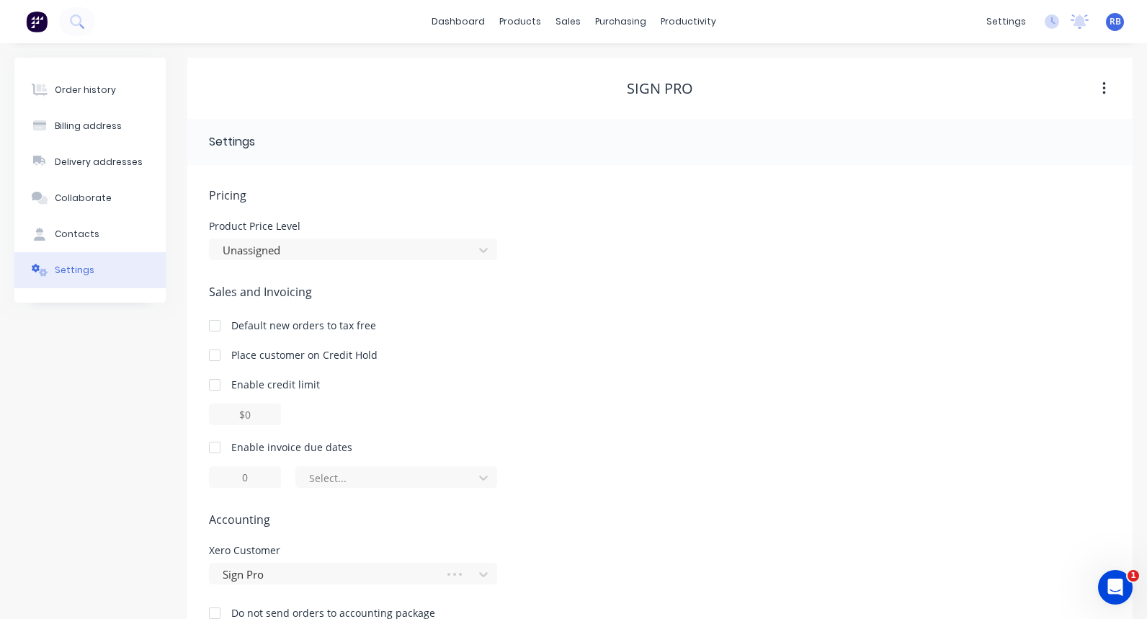
click at [216, 447] on div at bounding box center [214, 447] width 29 height 29
drag, startPoint x: 246, startPoint y: 478, endPoint x: 223, endPoint y: 478, distance: 22.3
click at [223, 478] on input "1" at bounding box center [245, 477] width 72 height 22
type input "14"
click at [352, 483] on div "of the current month" at bounding box center [387, 478] width 156 height 17
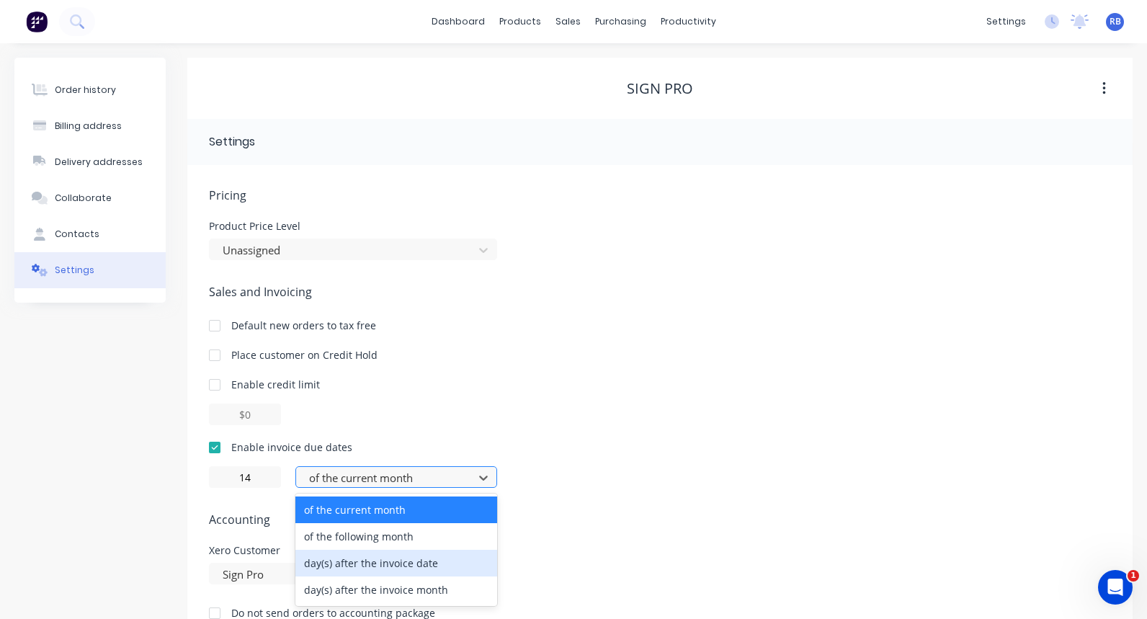
click at [391, 566] on div "day(s) after the invoice date" at bounding box center [396, 563] width 202 height 27
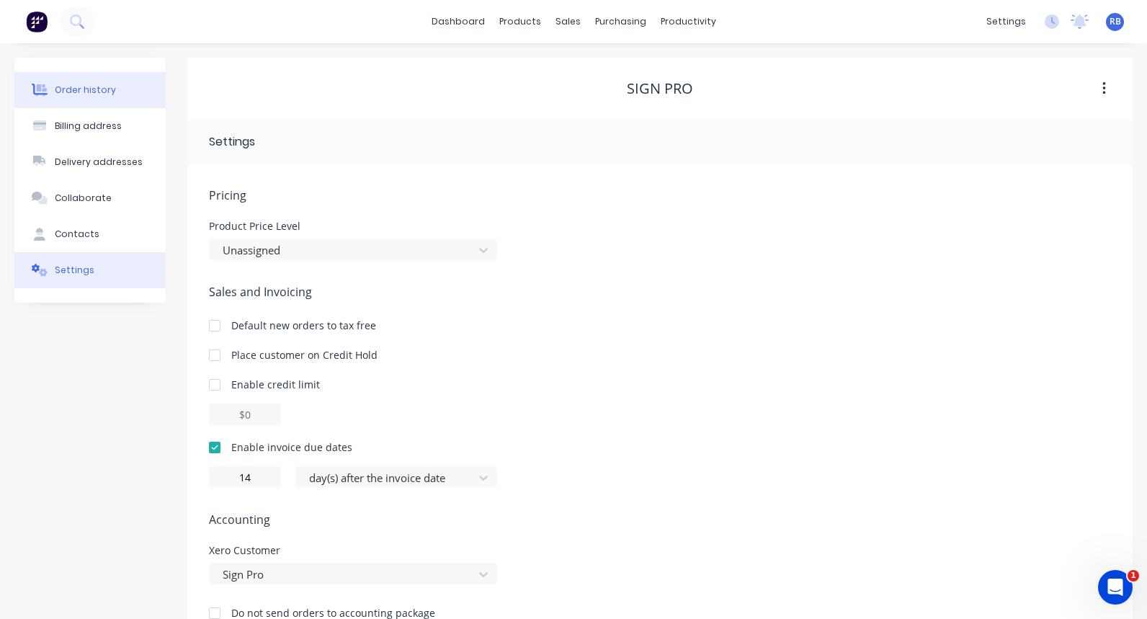
click at [86, 98] on button "Order history" at bounding box center [89, 90] width 151 height 36
